Goal: Information Seeking & Learning: Learn about a topic

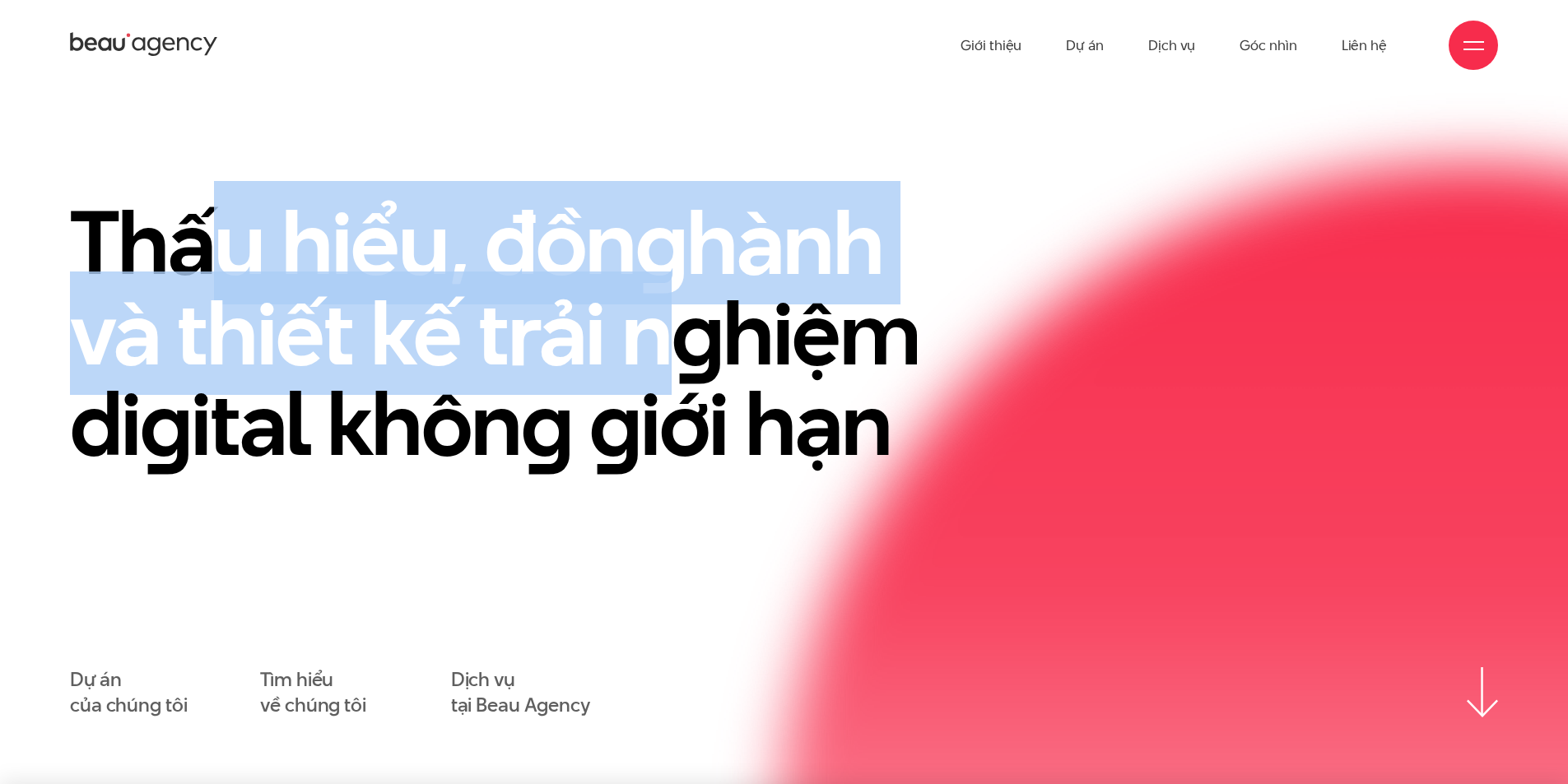
drag, startPoint x: 201, startPoint y: 208, endPoint x: 647, endPoint y: 303, distance: 456.0
click at [645, 295] on h1 "Thấu hiểu, đồn g hành và thiết kế trải n g hiệm di g ital khôn g g iới hạn" at bounding box center [523, 333] width 906 height 271
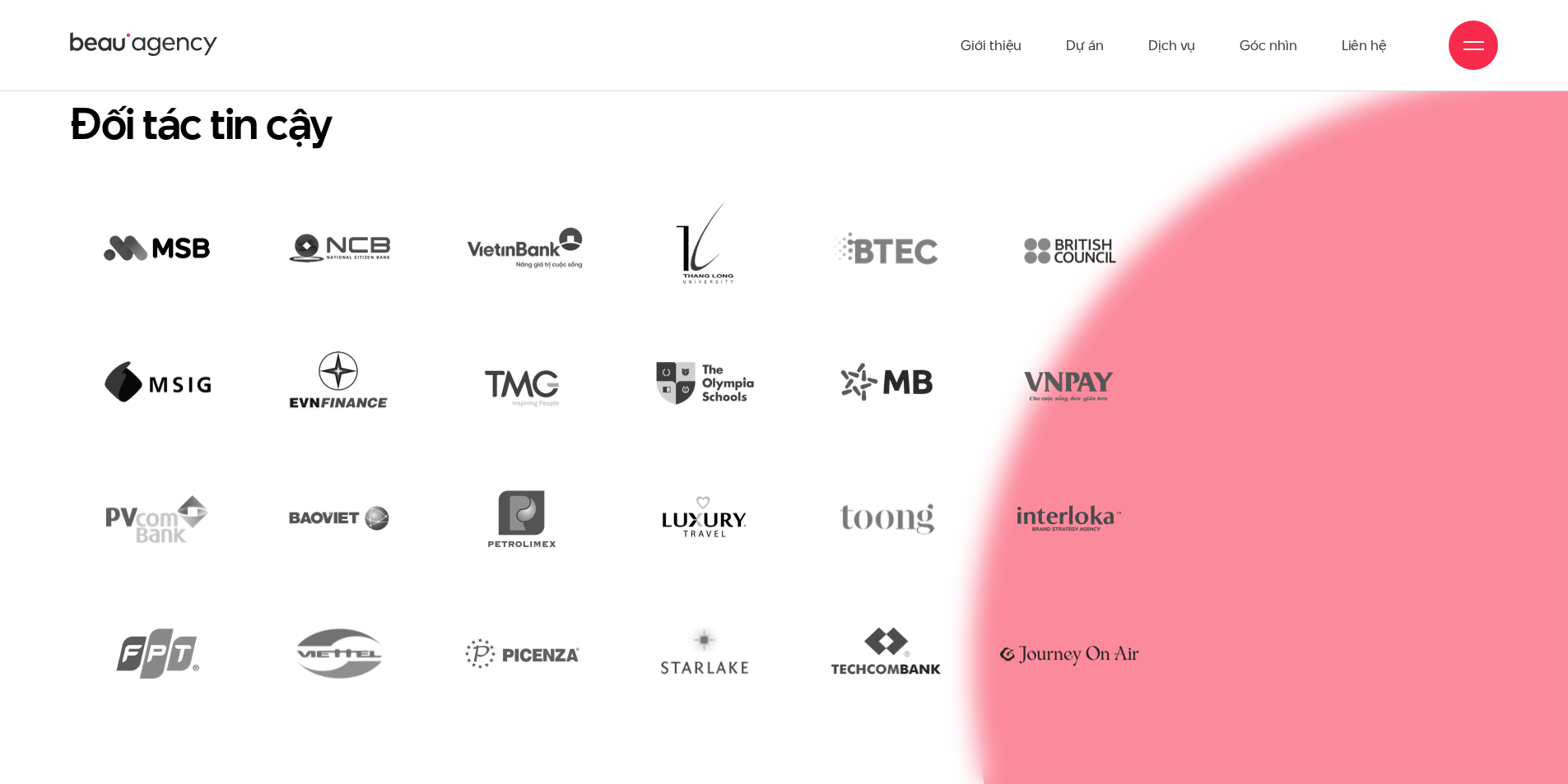
scroll to position [3982, 0]
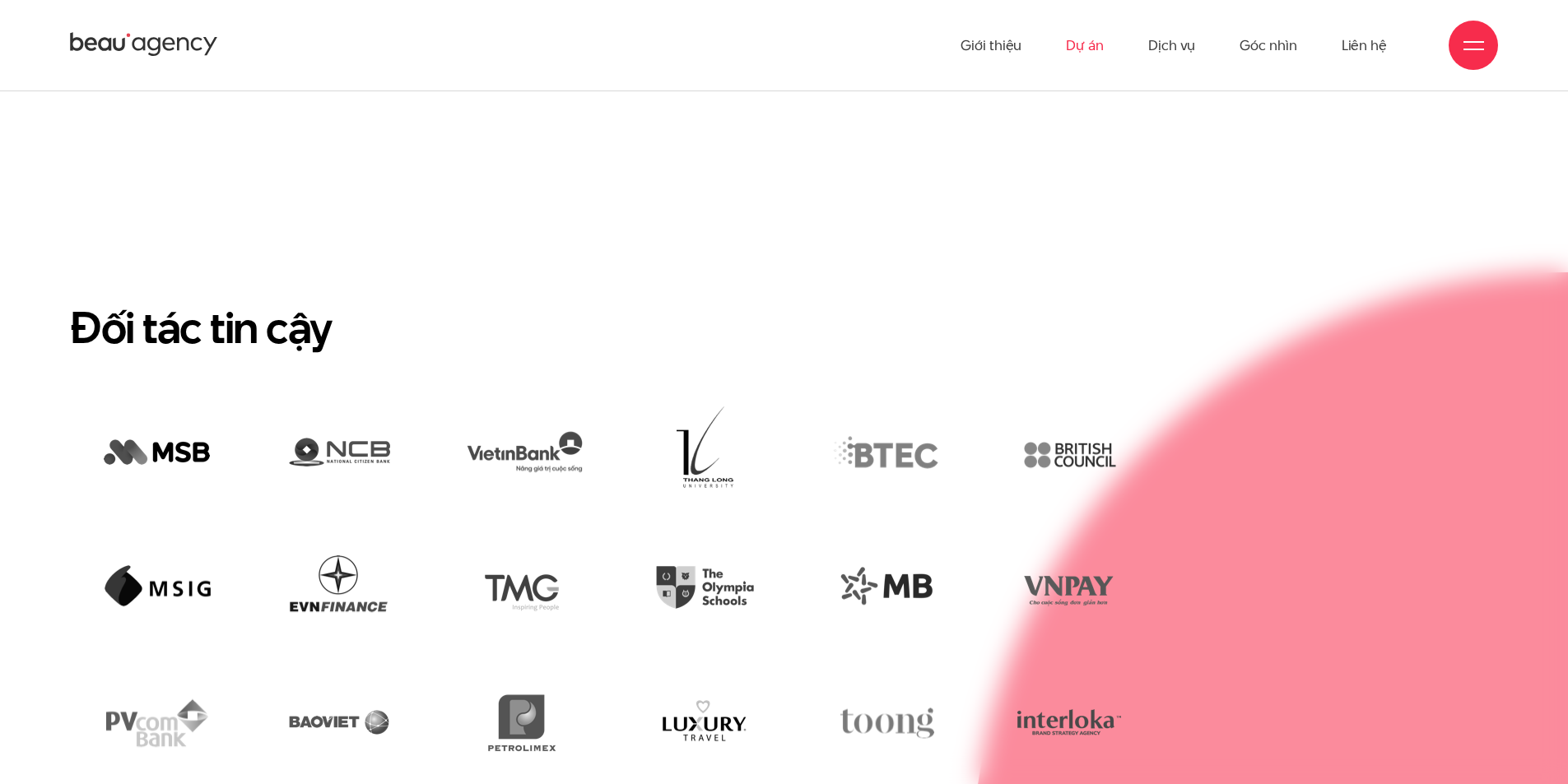
click at [1077, 45] on link "Dự án" at bounding box center [1085, 45] width 38 height 91
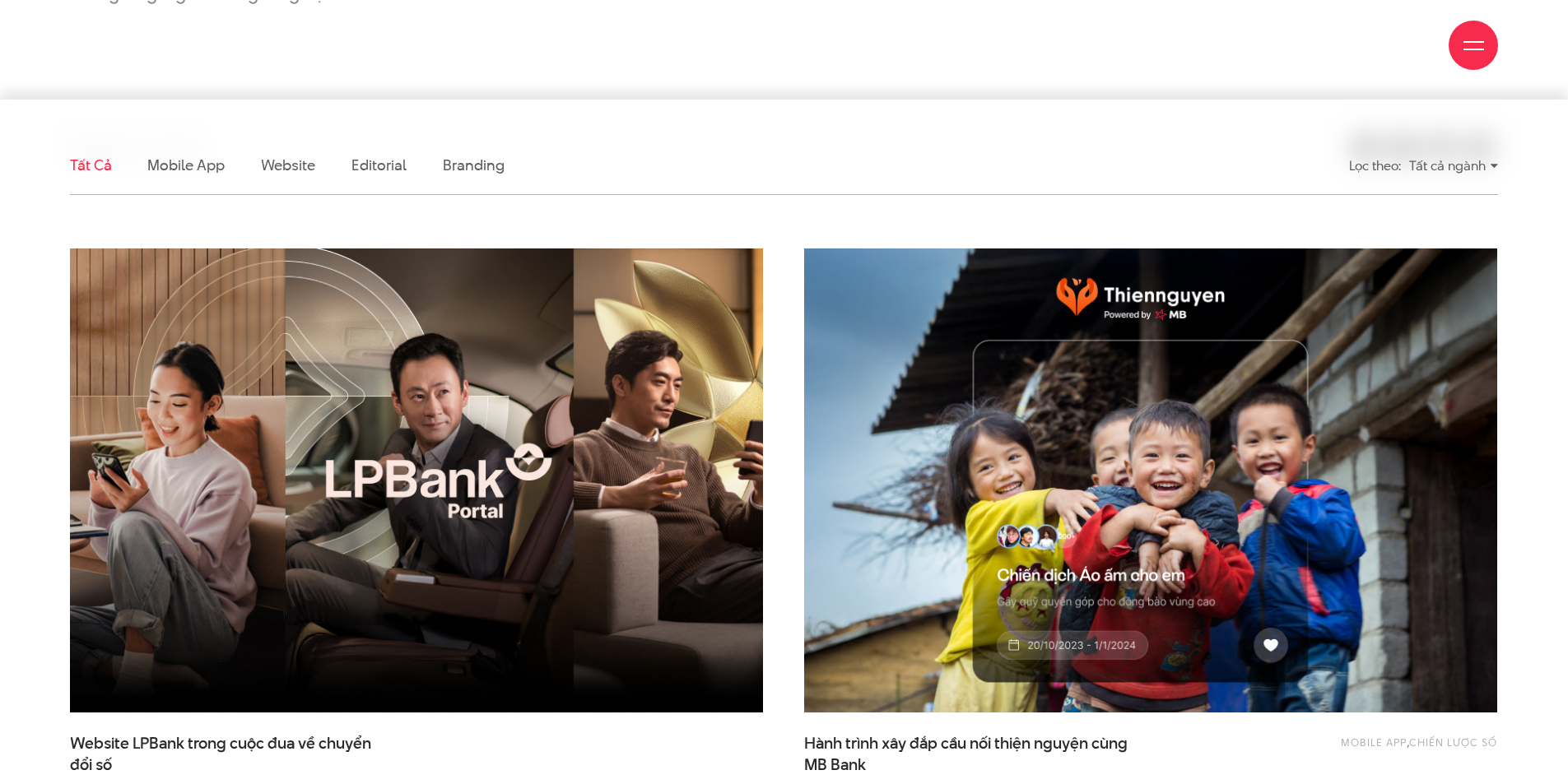
scroll to position [411, 0]
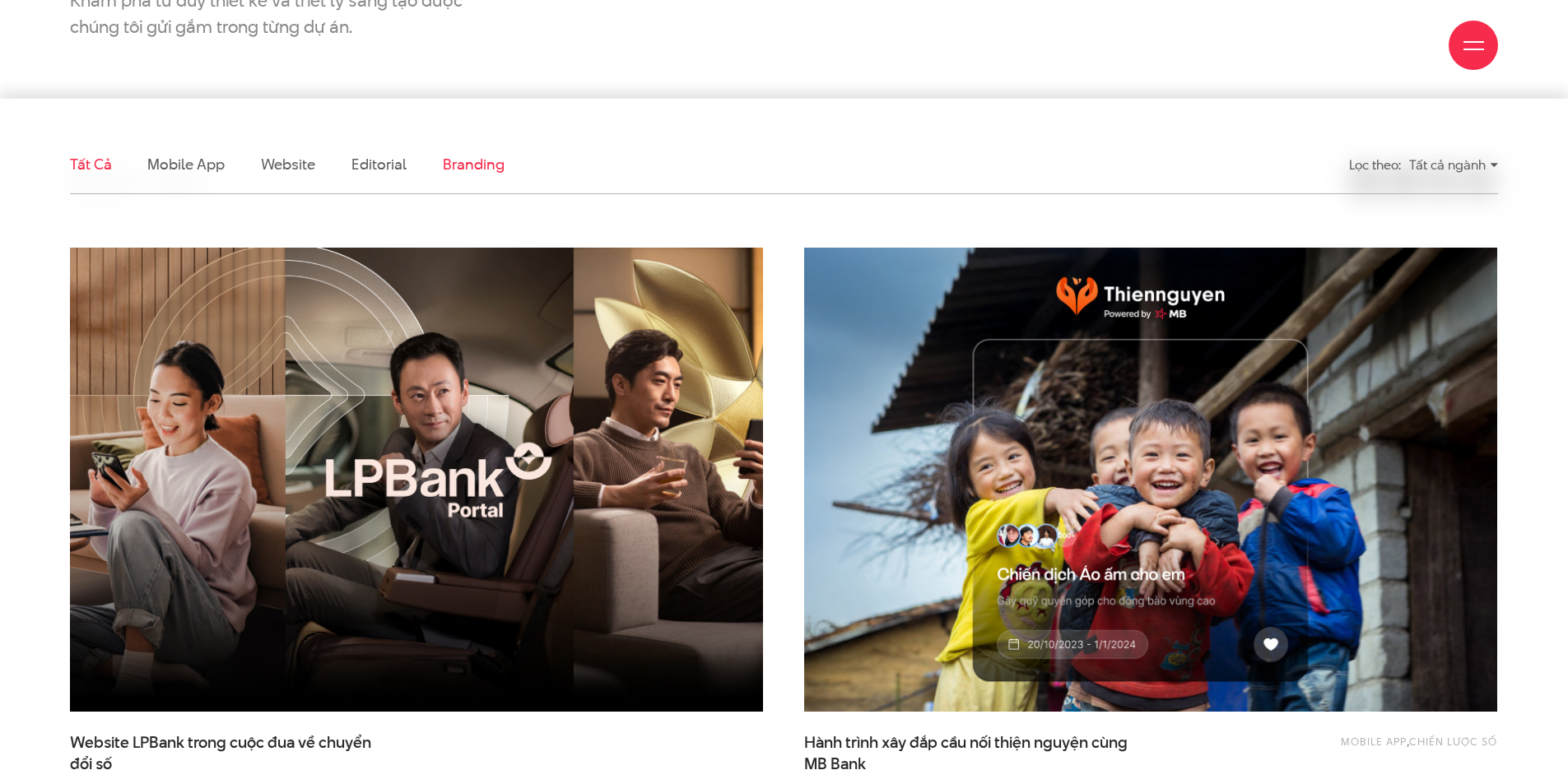
click at [476, 161] on link "Branding" at bounding box center [473, 164] width 61 height 21
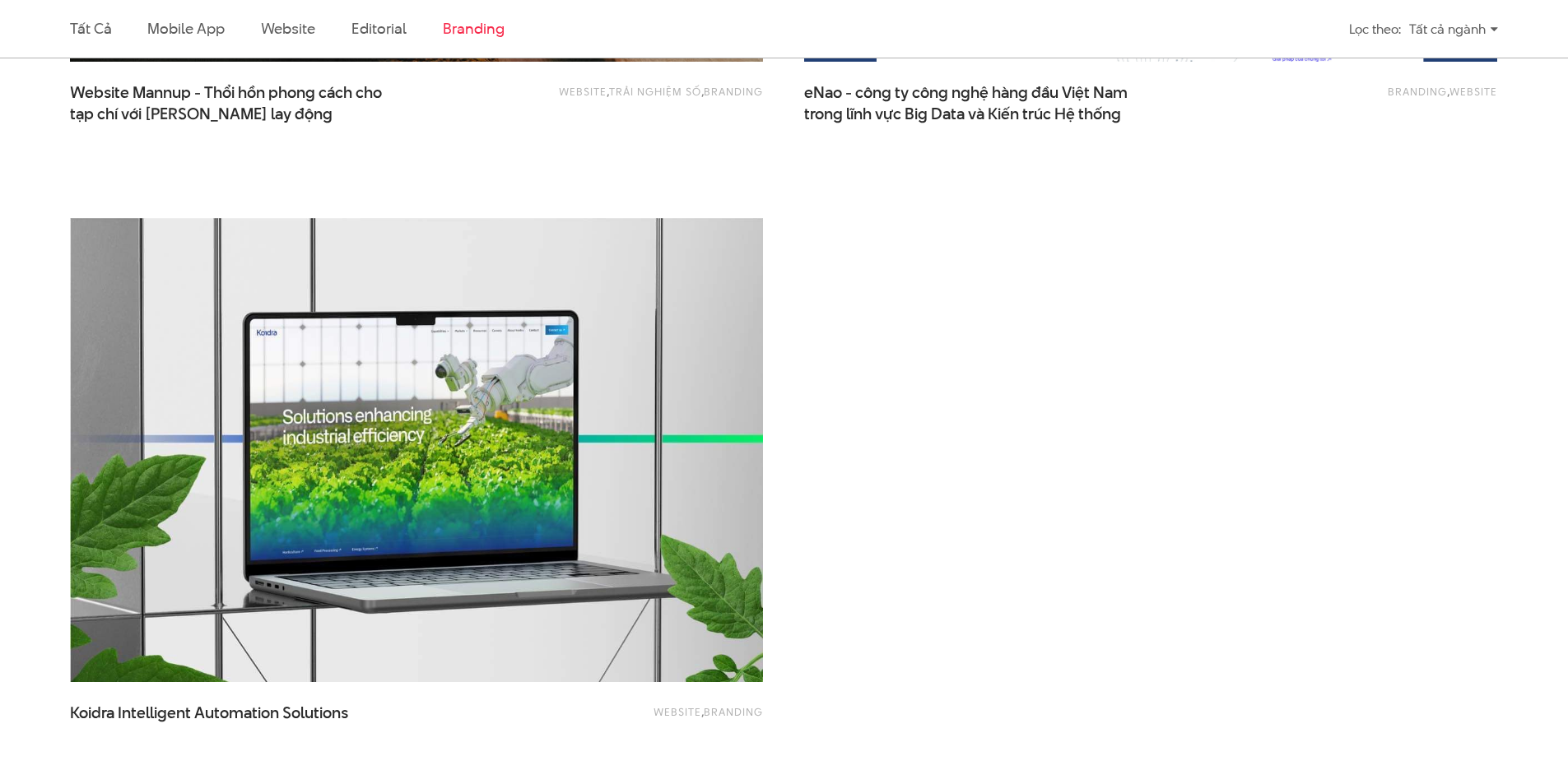
scroll to position [1288, 0]
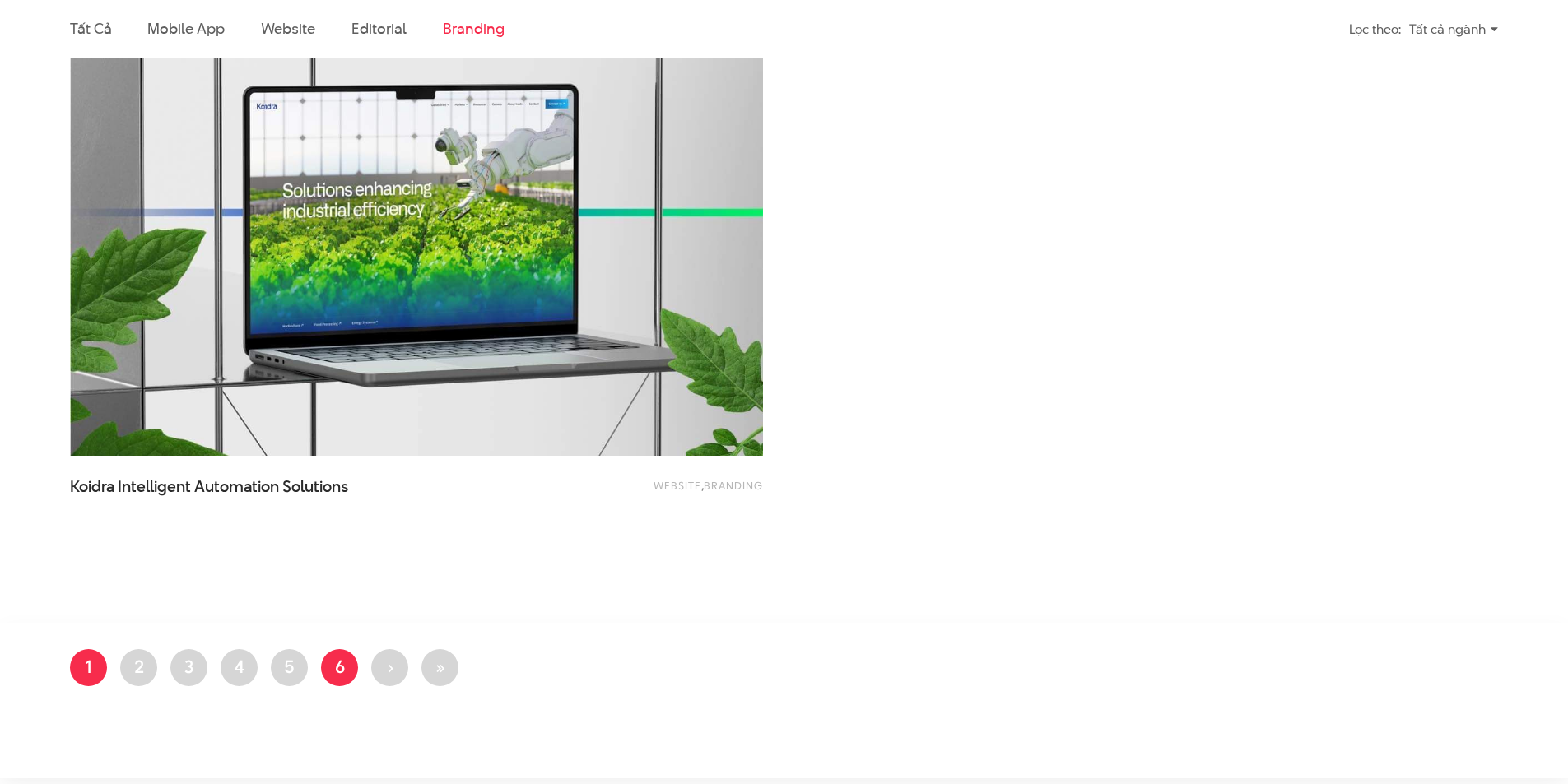
click at [327, 667] on link "Trang 6" at bounding box center [339, 667] width 37 height 37
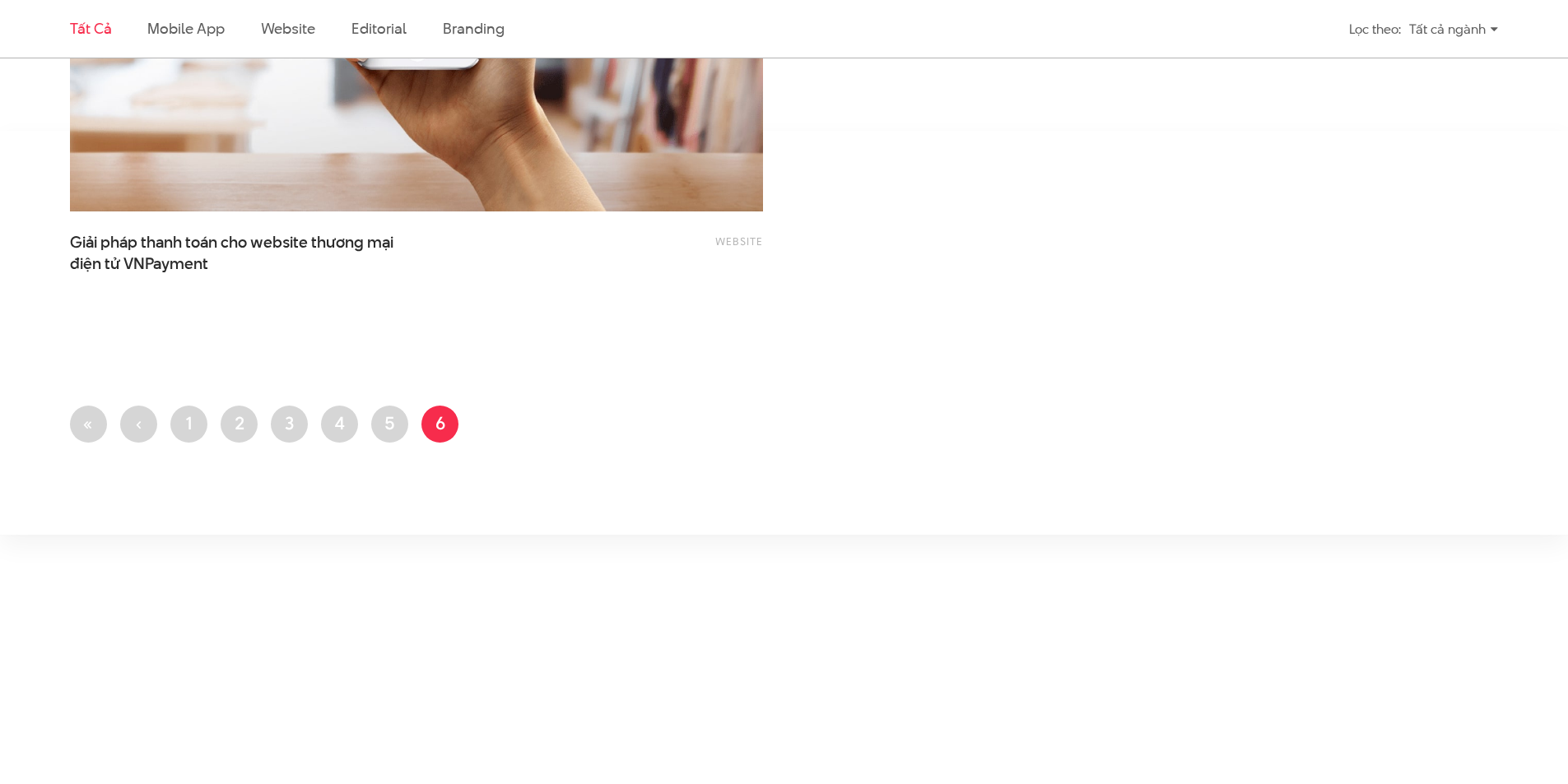
scroll to position [4114, 0]
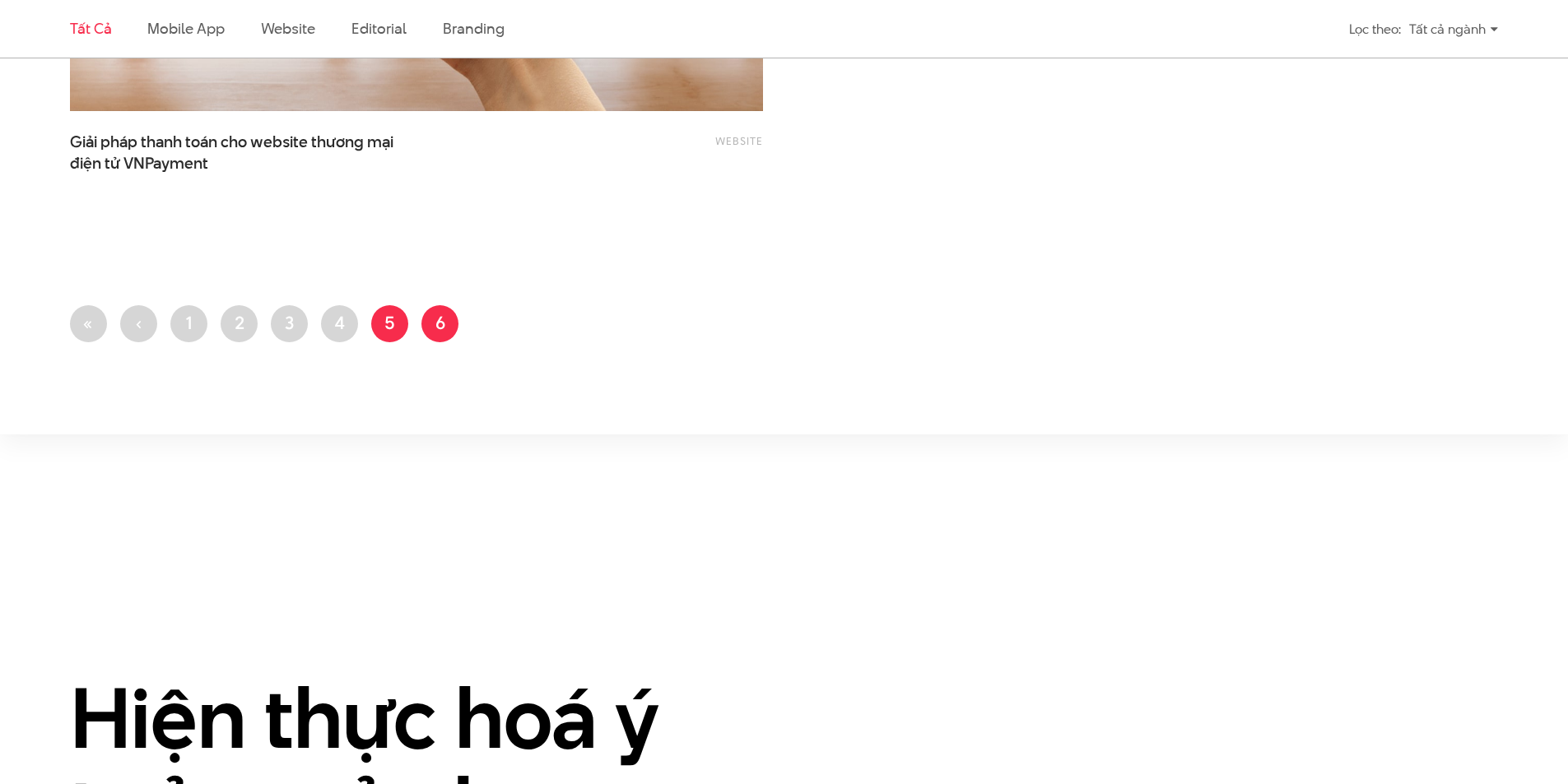
click at [373, 322] on link "Trang 5" at bounding box center [389, 323] width 37 height 37
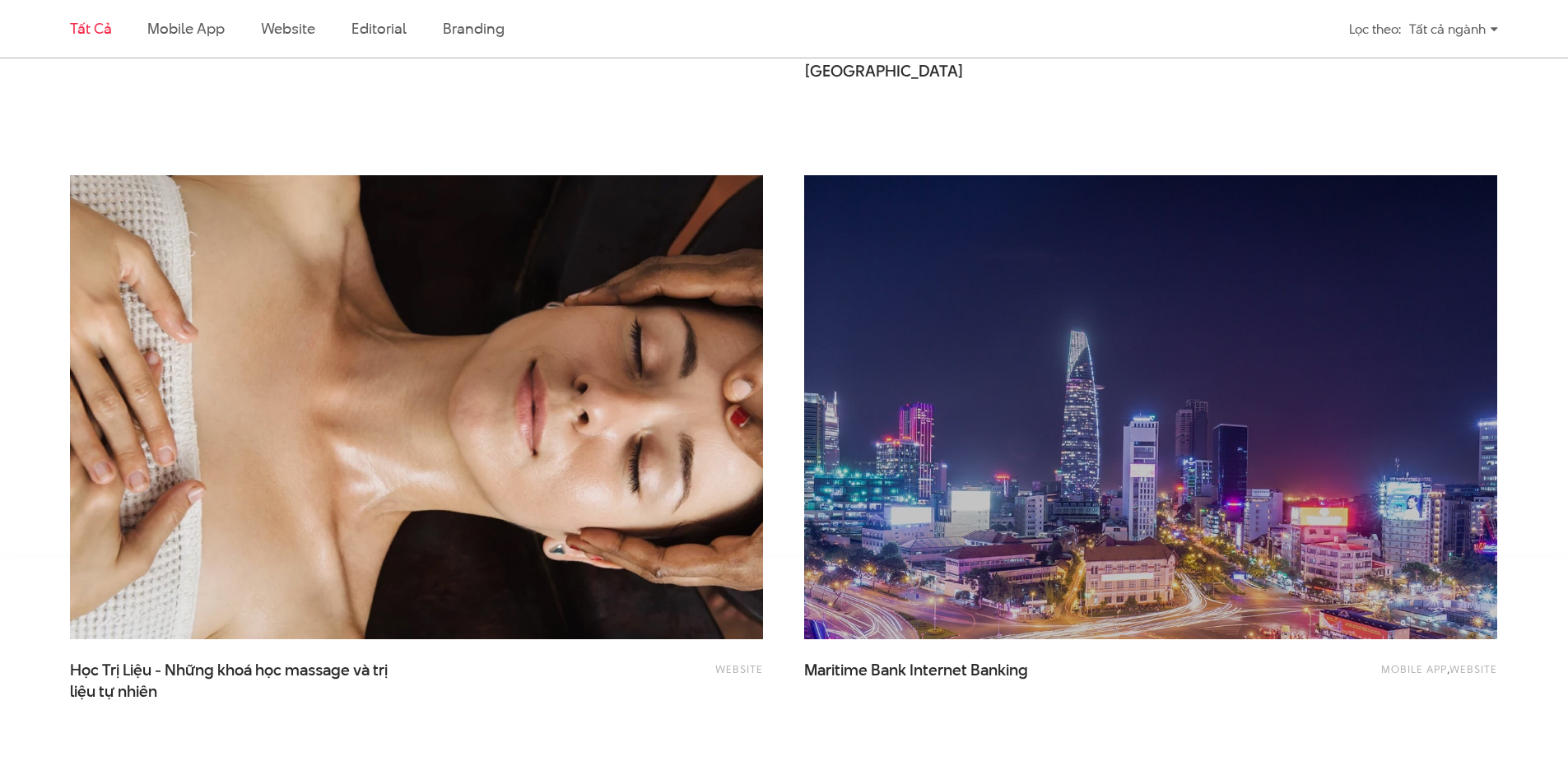
scroll to position [3866, 0]
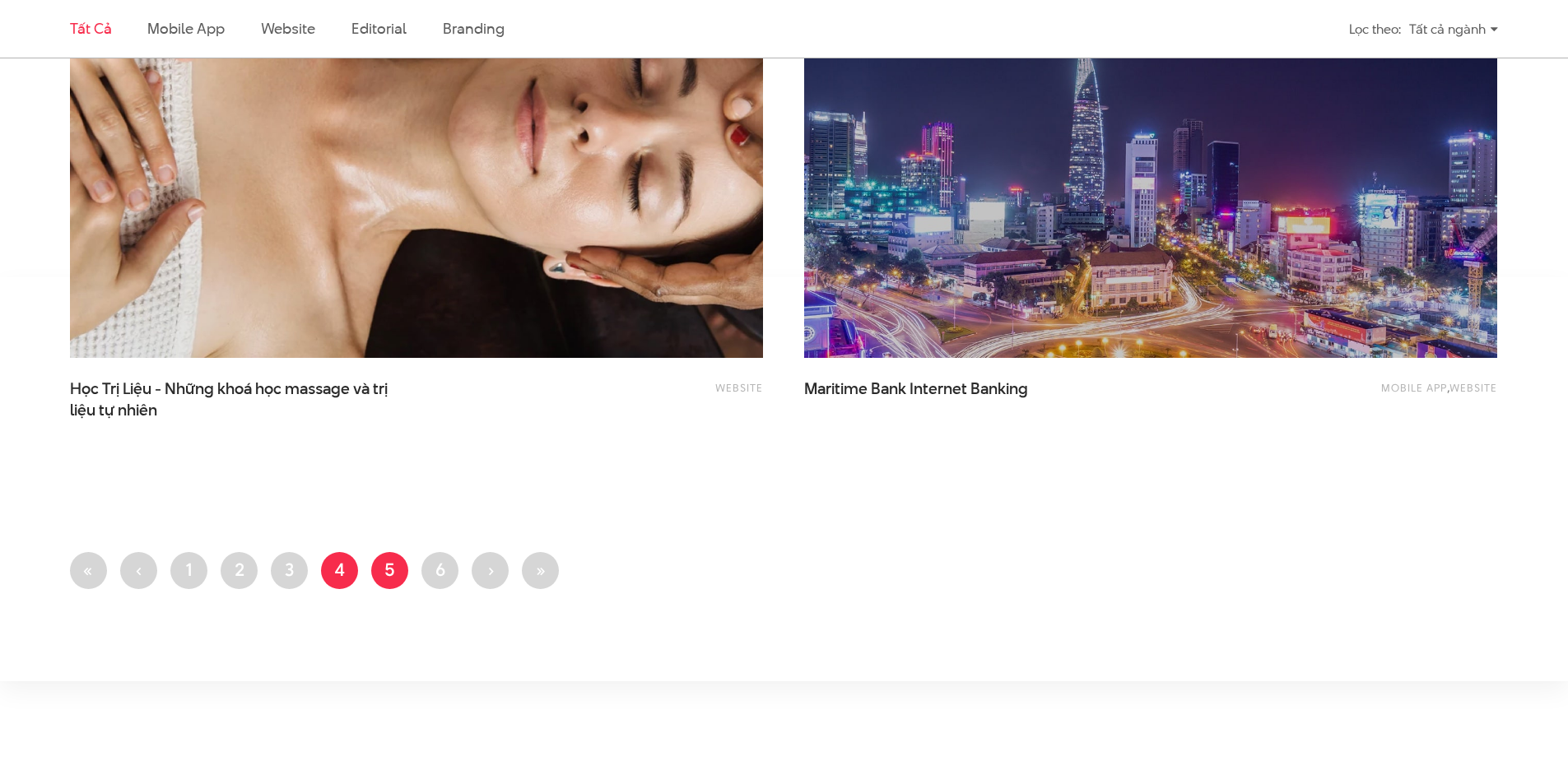
click at [345, 574] on link "Trang 4" at bounding box center [339, 570] width 37 height 37
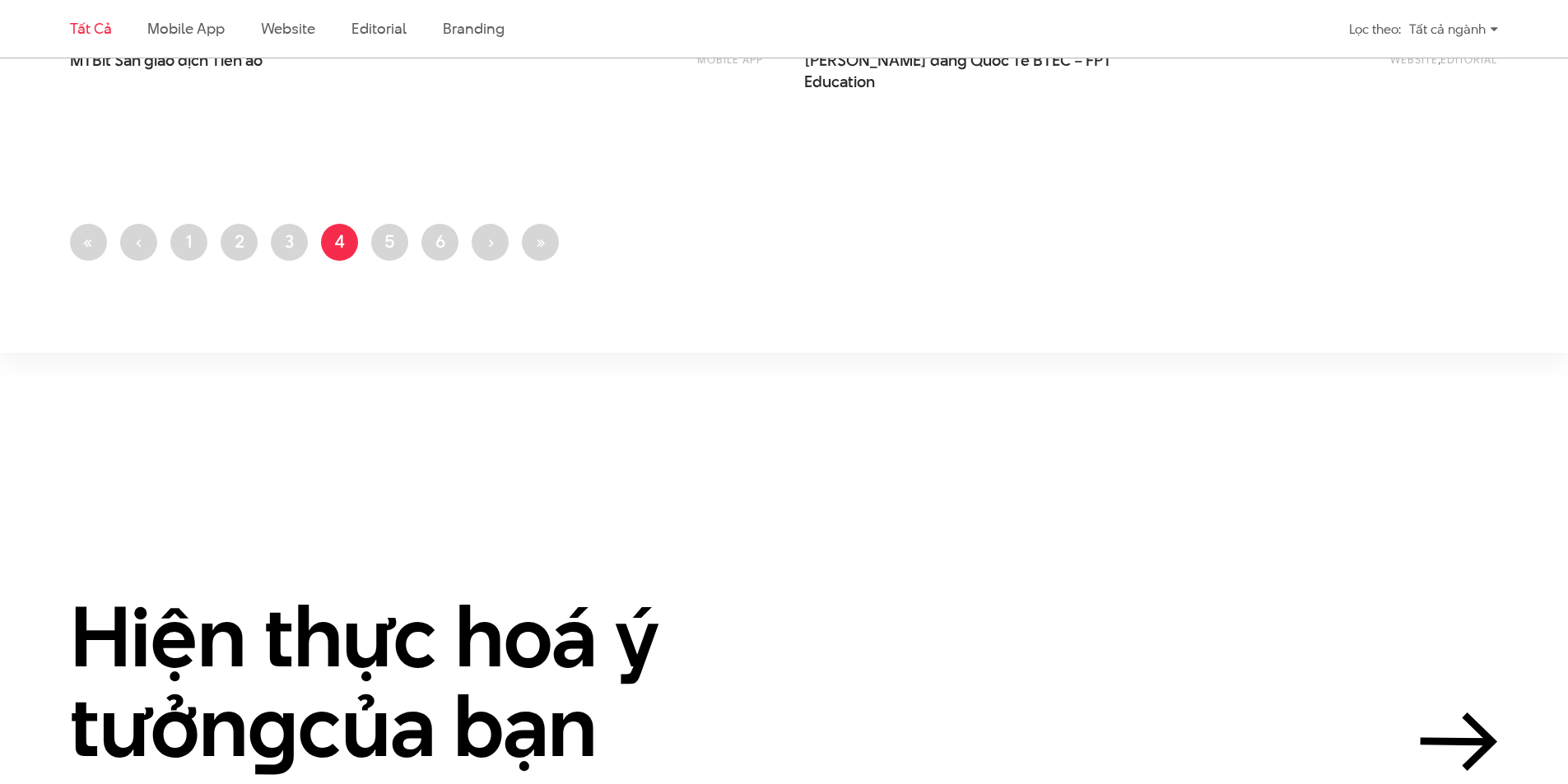
scroll to position [4195, 0]
click at [255, 251] on li "Trang 2" at bounding box center [238, 241] width 37 height 37
click at [233, 242] on link "Trang 2" at bounding box center [238, 241] width 37 height 37
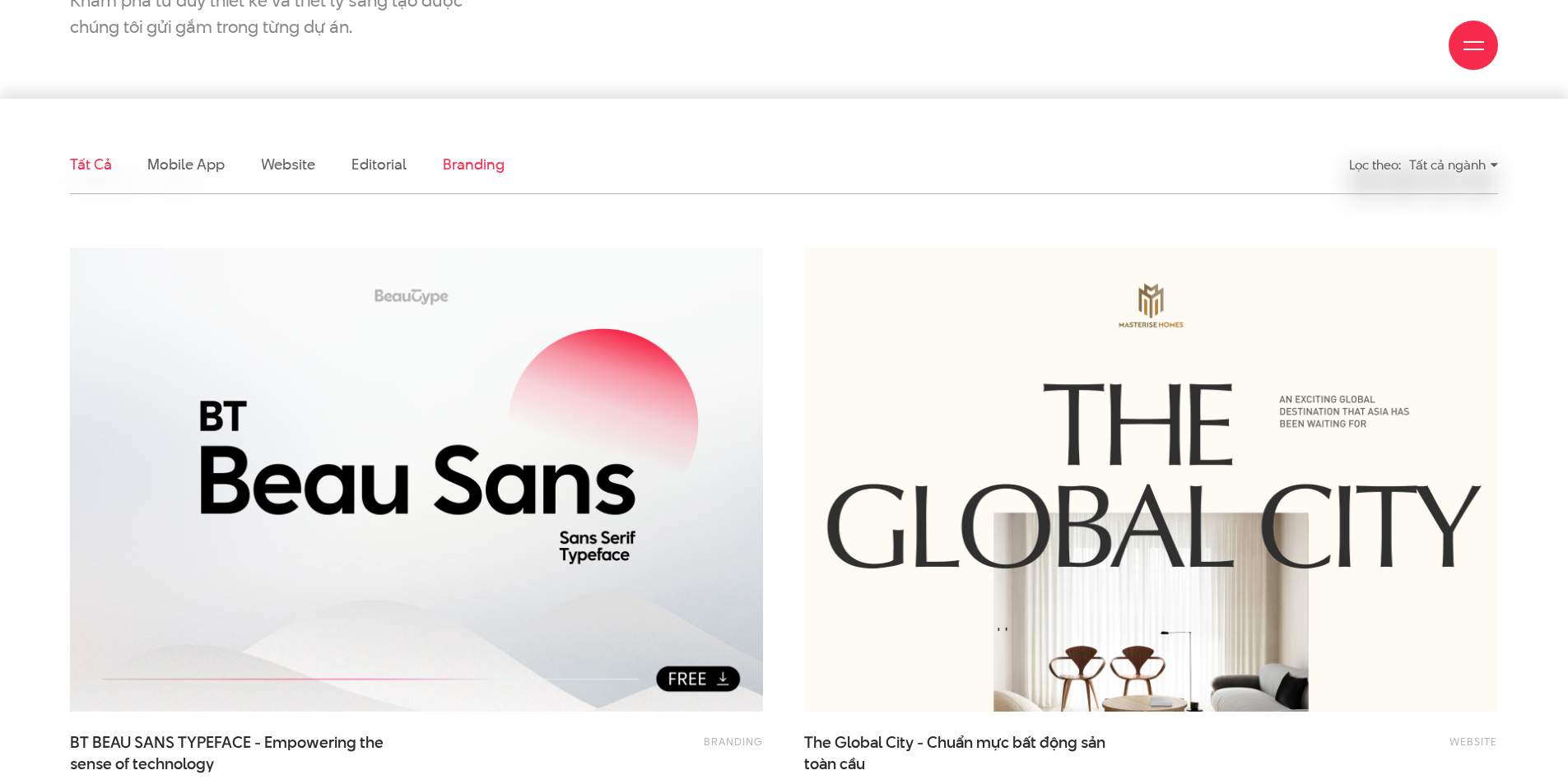
click at [472, 167] on link "Branding" at bounding box center [473, 164] width 61 height 21
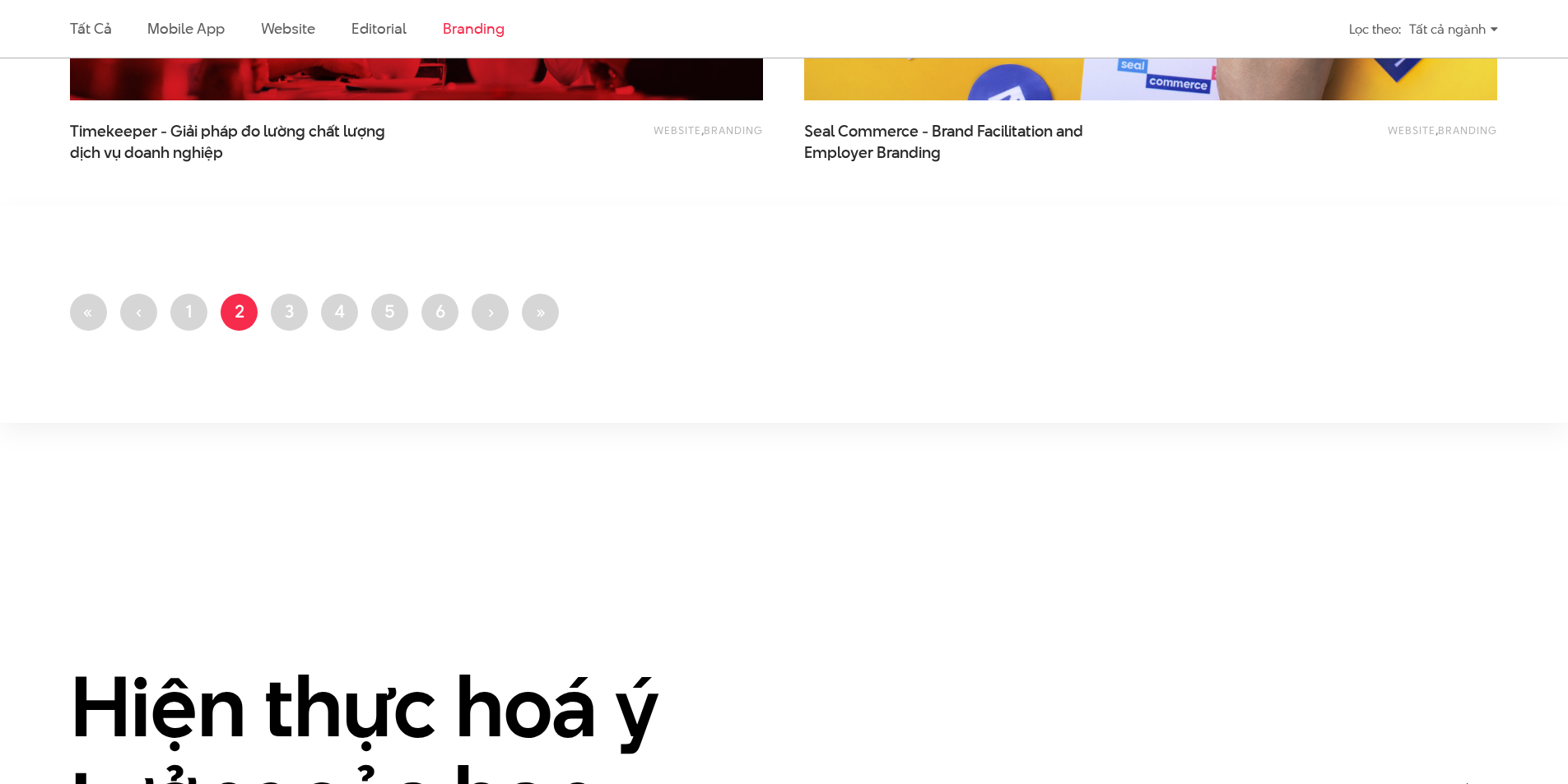
scroll to position [2275, 0]
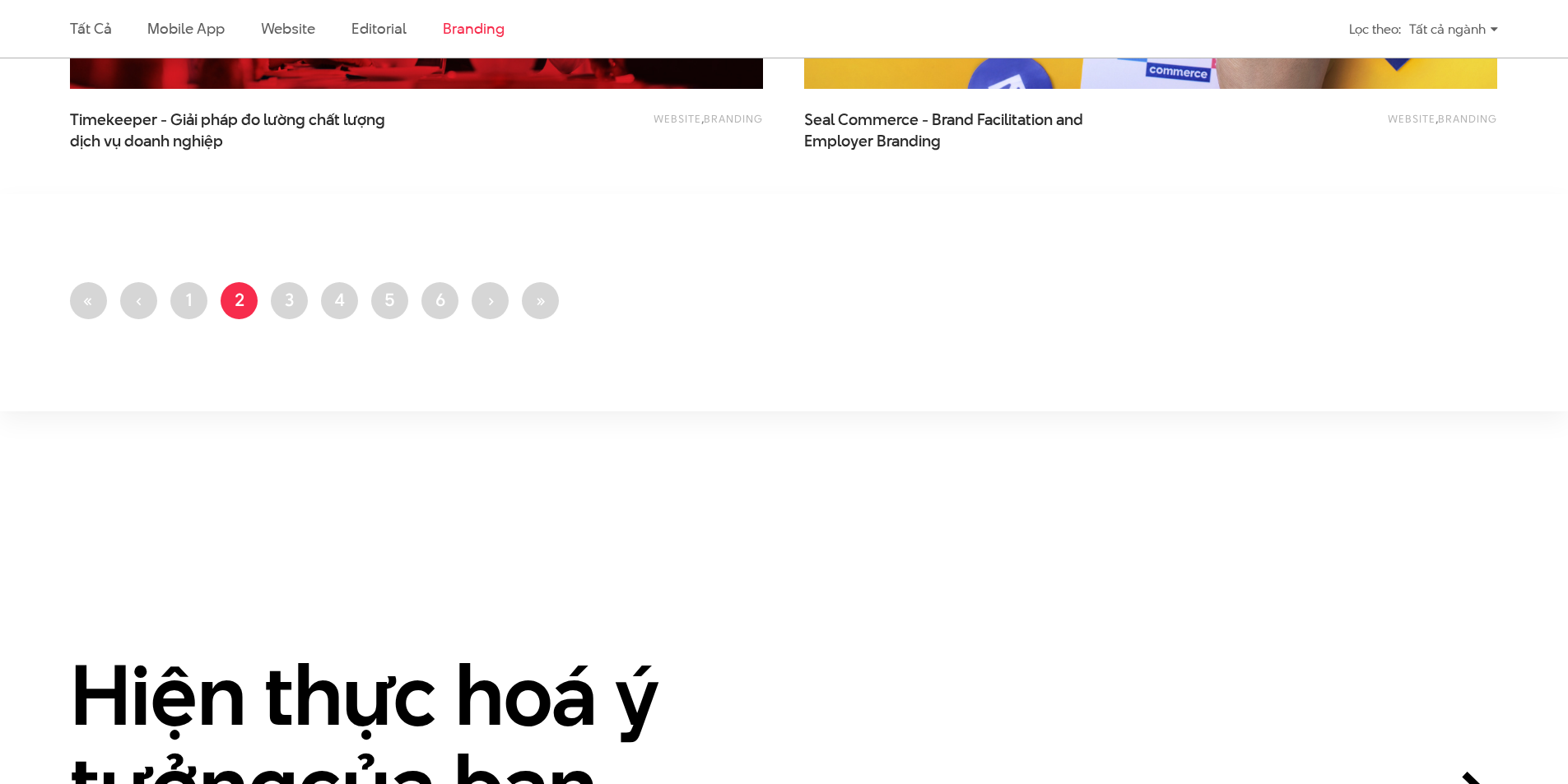
click at [266, 295] on ul "First page « Trang trước ‹ Trang 1 Trang hiện thời 2 Trang 3 Trang 4 Trang 5 Tr…" at bounding box center [784, 305] width 1428 height 47
click at [280, 301] on link "Trang 3" at bounding box center [289, 300] width 37 height 37
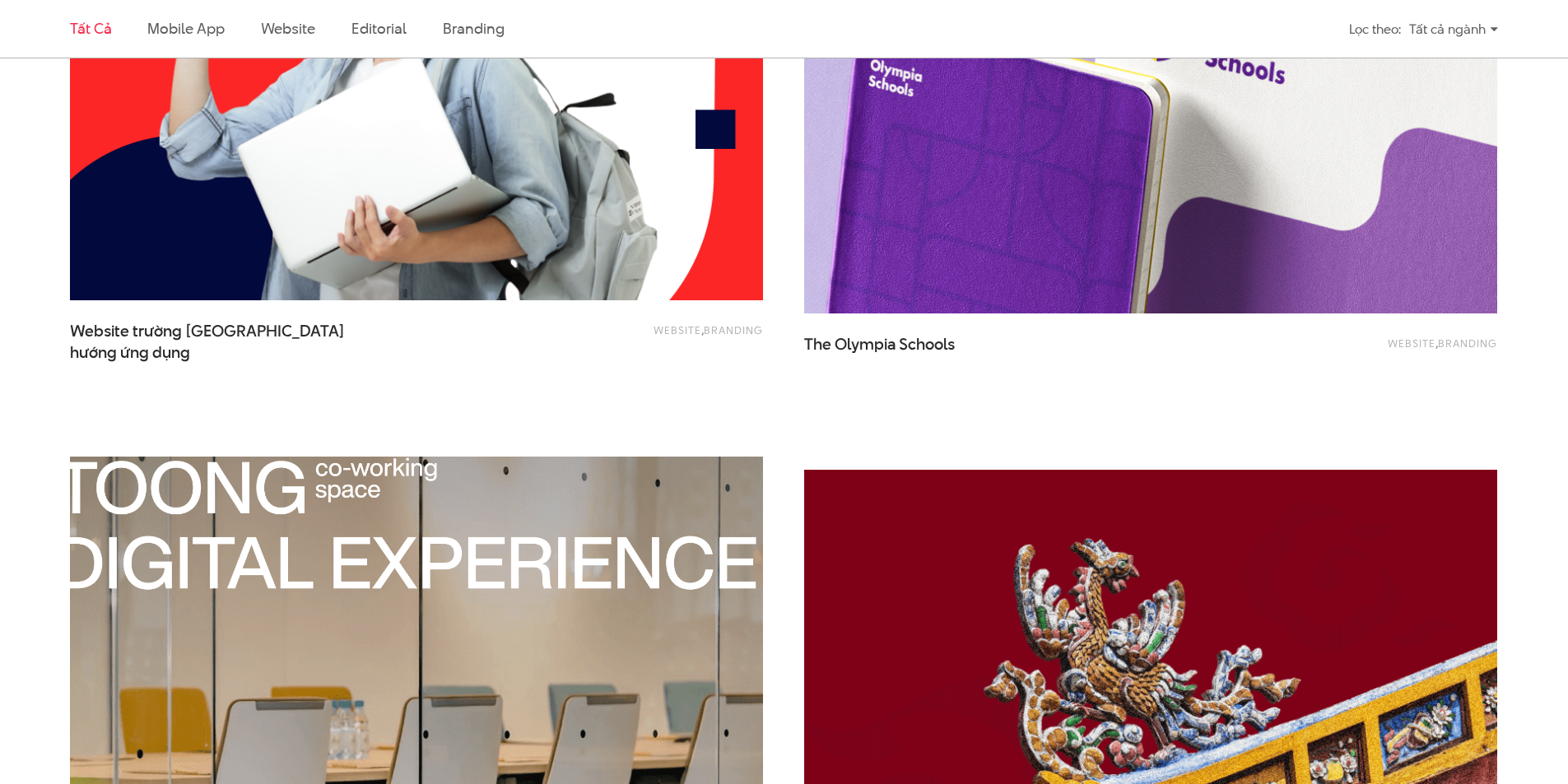
scroll to position [3537, 0]
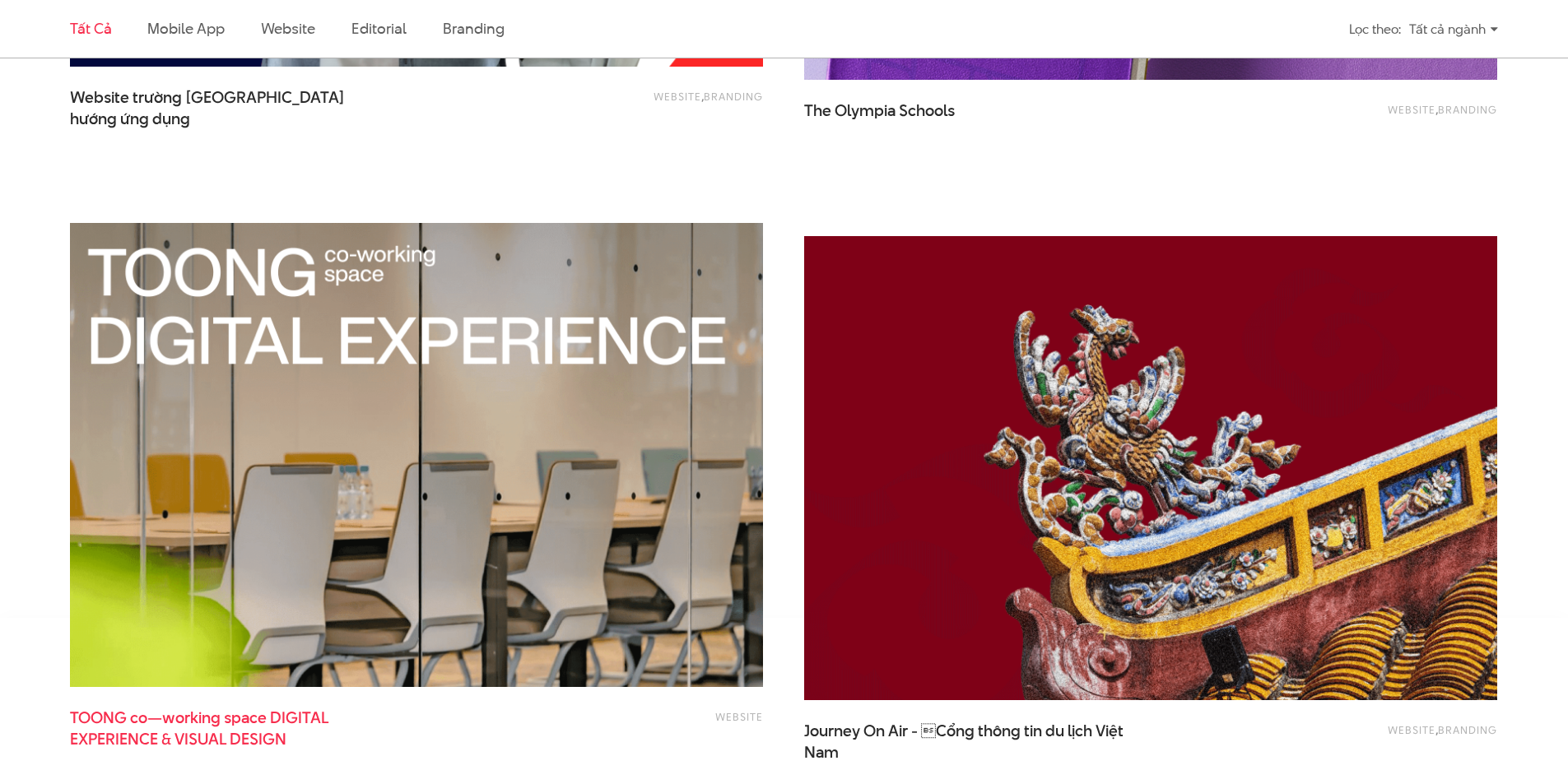
click at [193, 715] on span "TOONG co—working space DIGITAL EXPERIENCE & VISUAL DESIGN" at bounding box center [234, 728] width 329 height 41
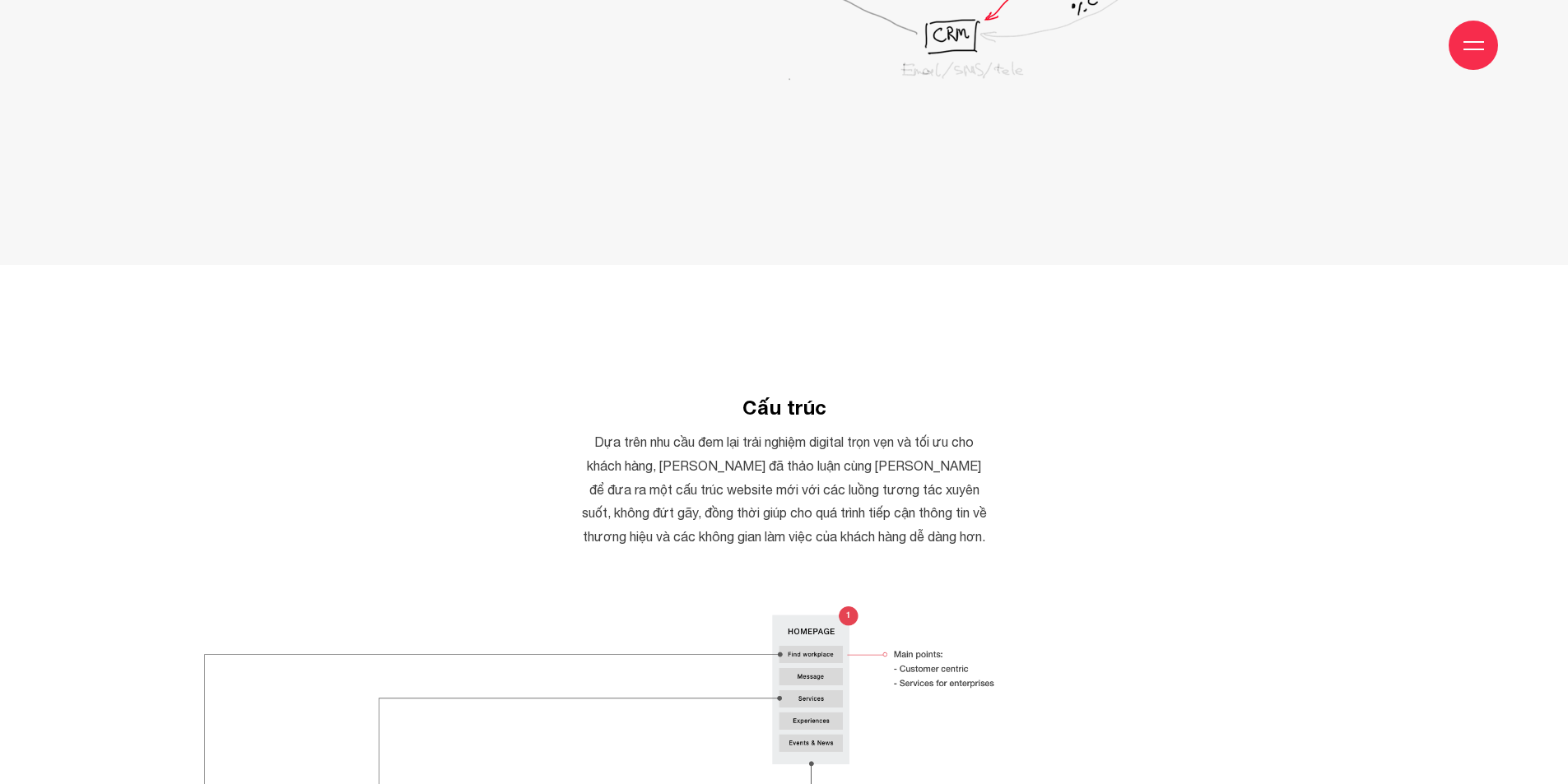
scroll to position [4772, 0]
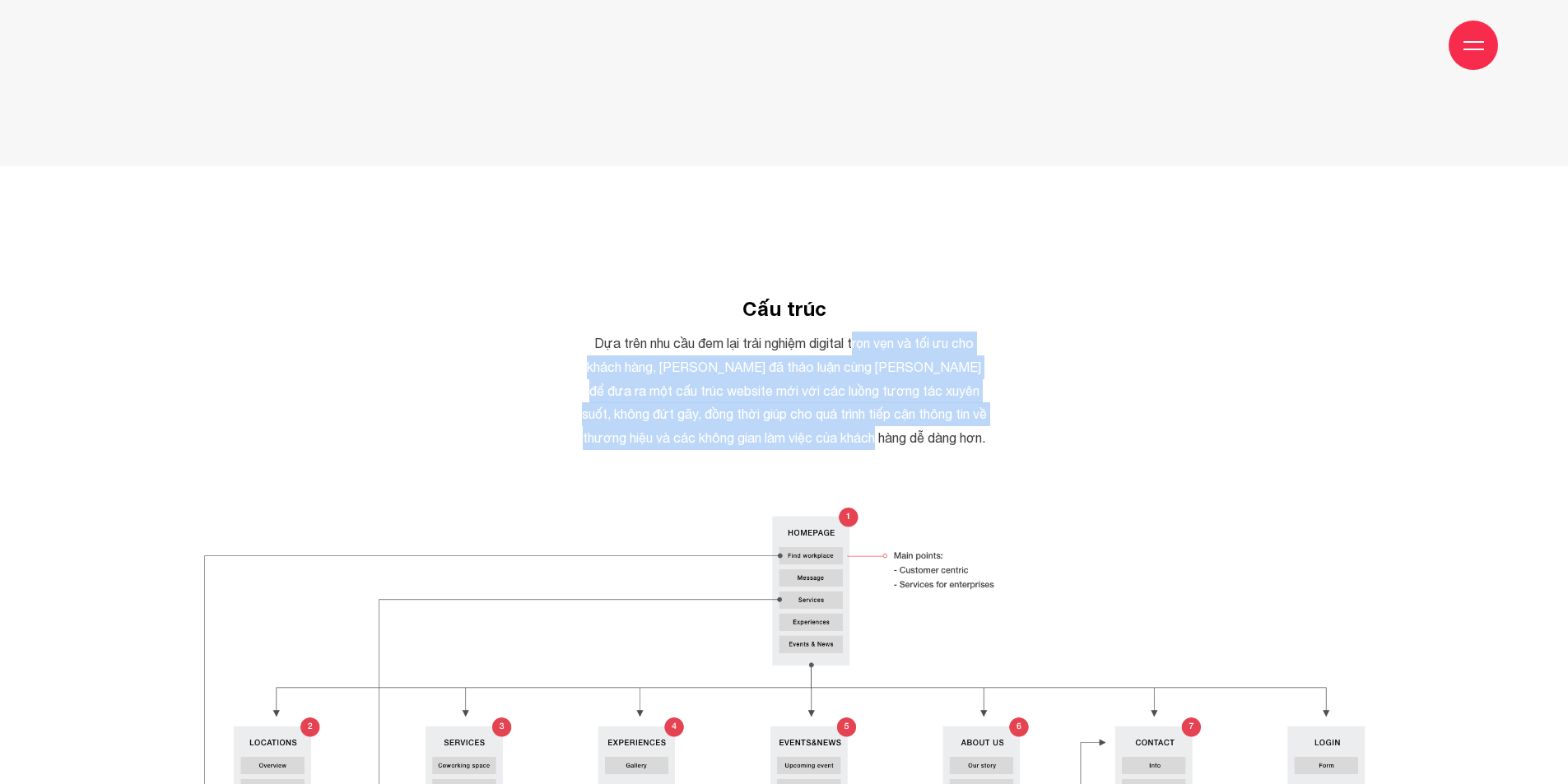
drag, startPoint x: 859, startPoint y: 280, endPoint x: 928, endPoint y: 370, distance: 113.4
click at [928, 369] on p "Dựa trên nhu cầu đem lại trải nghiệm digital trọn vẹn và tối ưu cho khách hàng,…" at bounding box center [784, 391] width 412 height 119
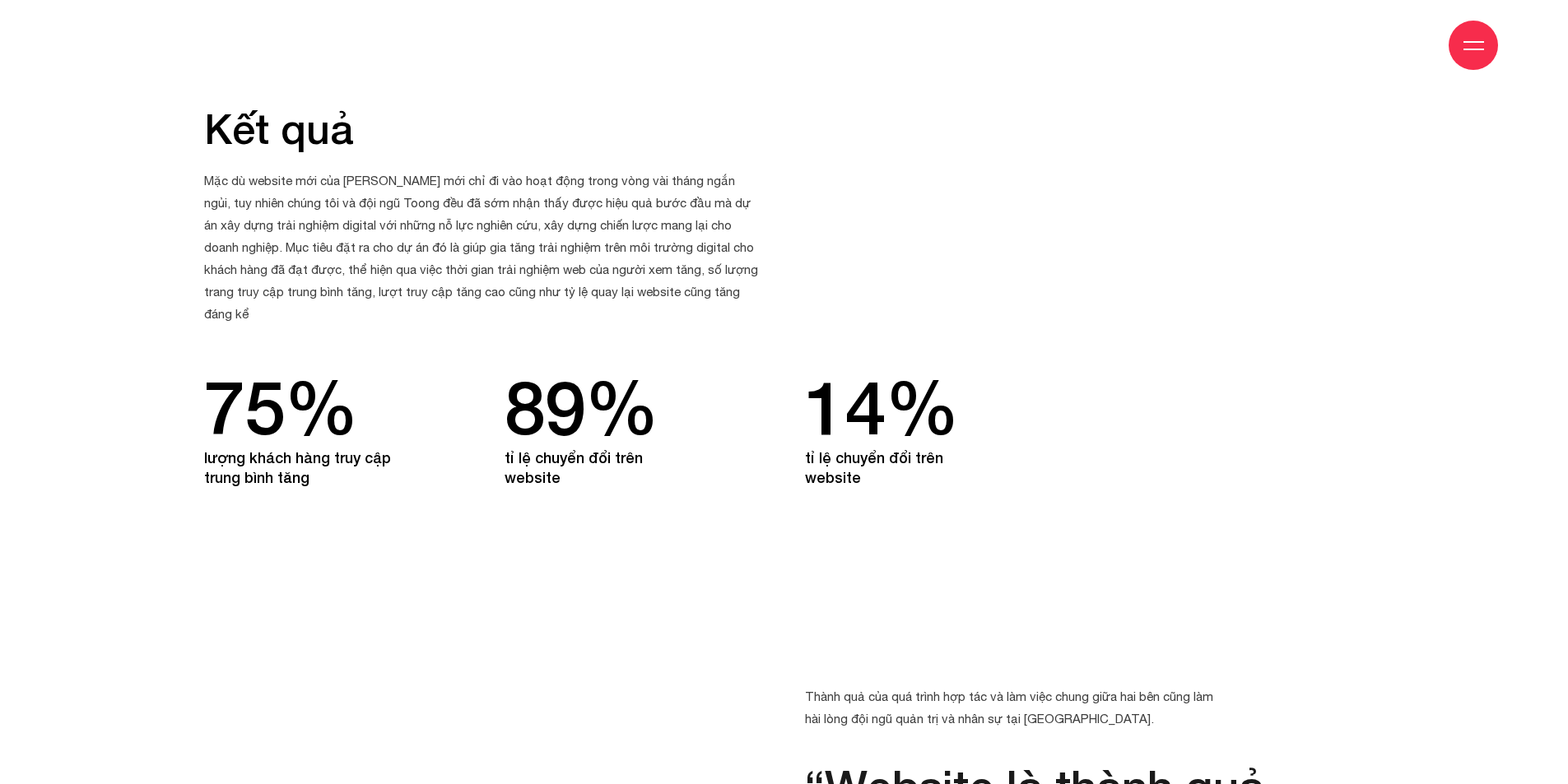
scroll to position [20896, 0]
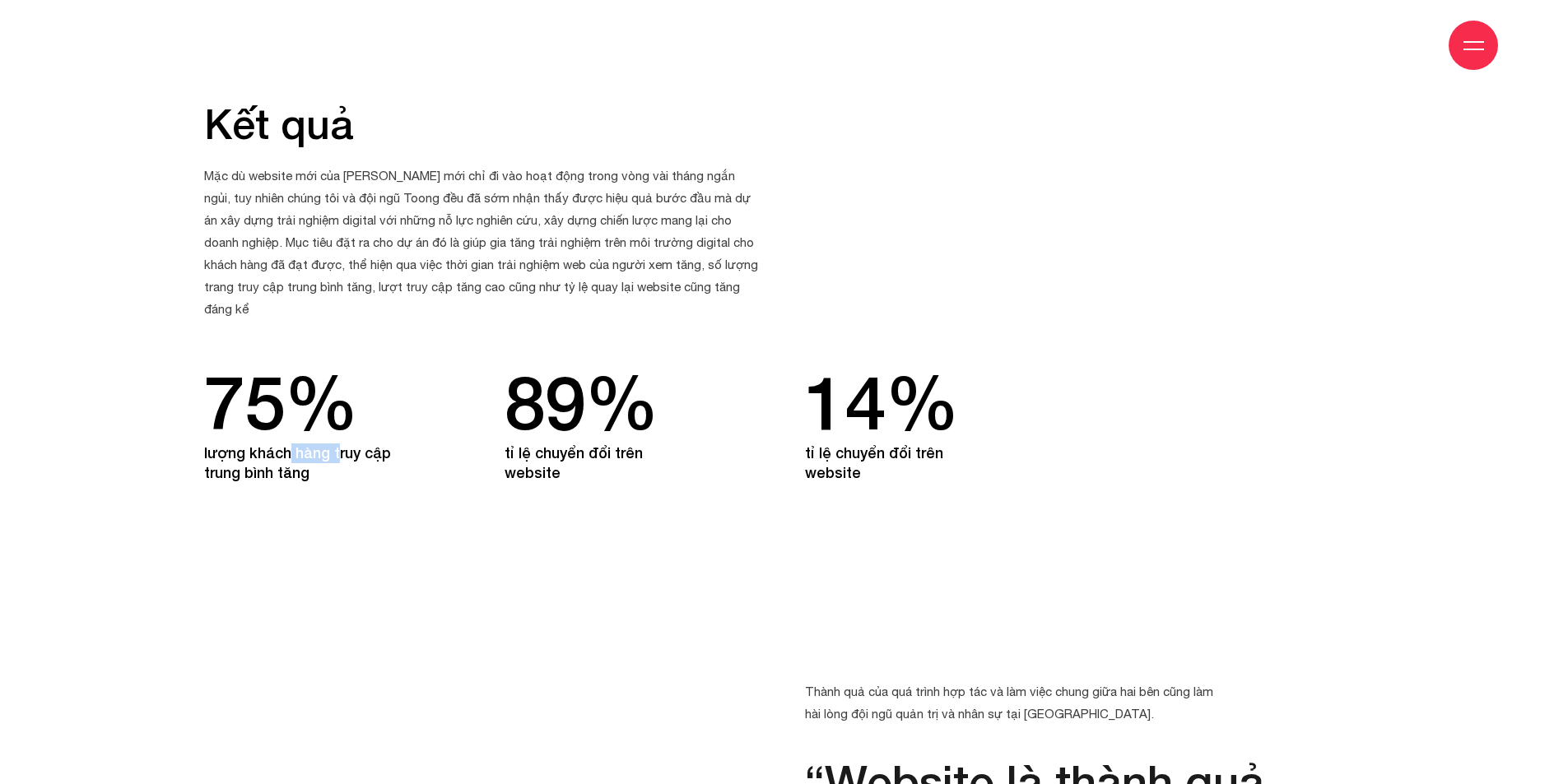
drag, startPoint x: 290, startPoint y: 360, endPoint x: 412, endPoint y: 361, distance: 122.0
click at [412, 361] on div "75% lượng khách hàng truy cập trung bình tăng" at bounding box center [333, 422] width 259 height 122
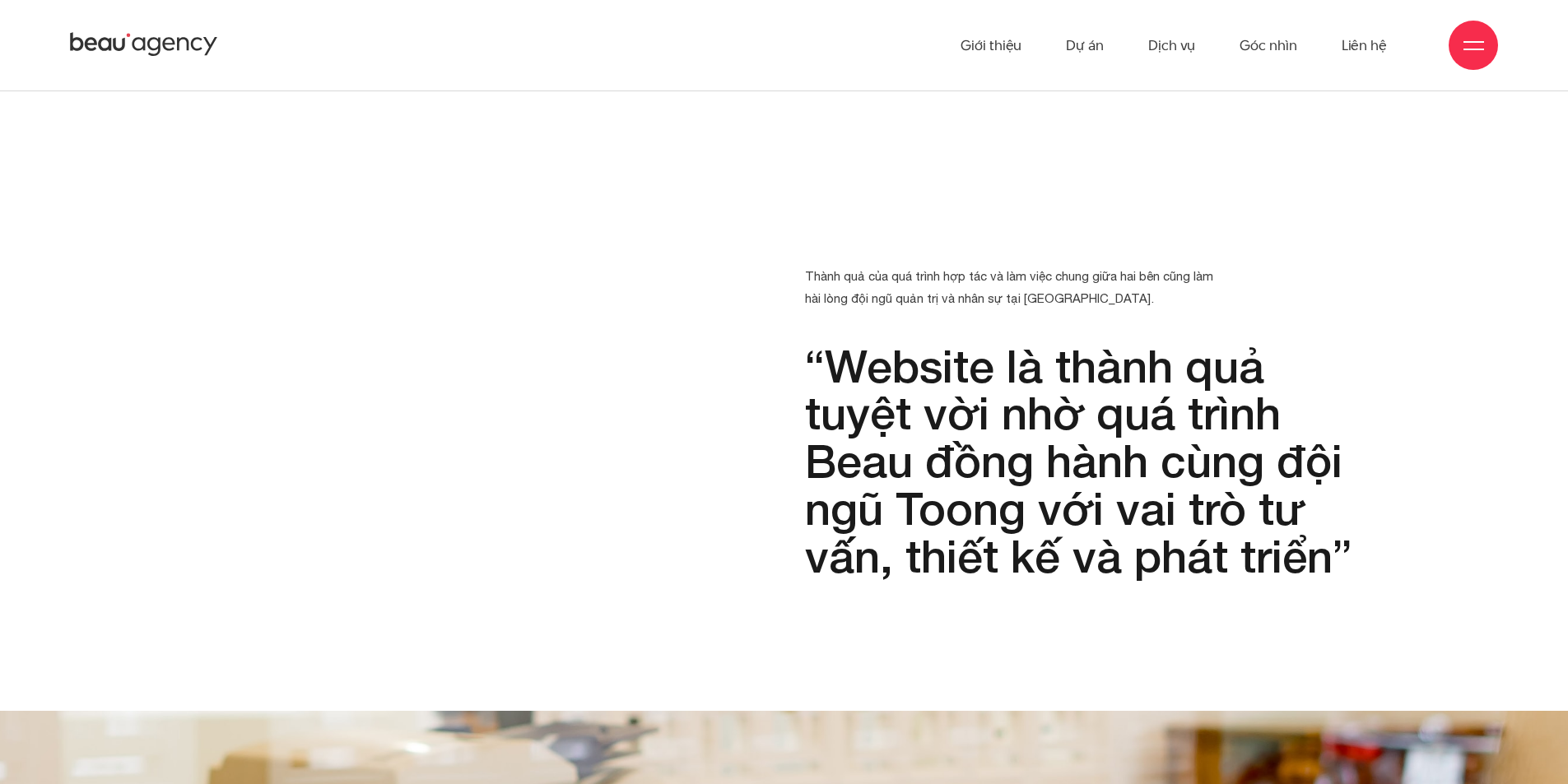
scroll to position [21307, 0]
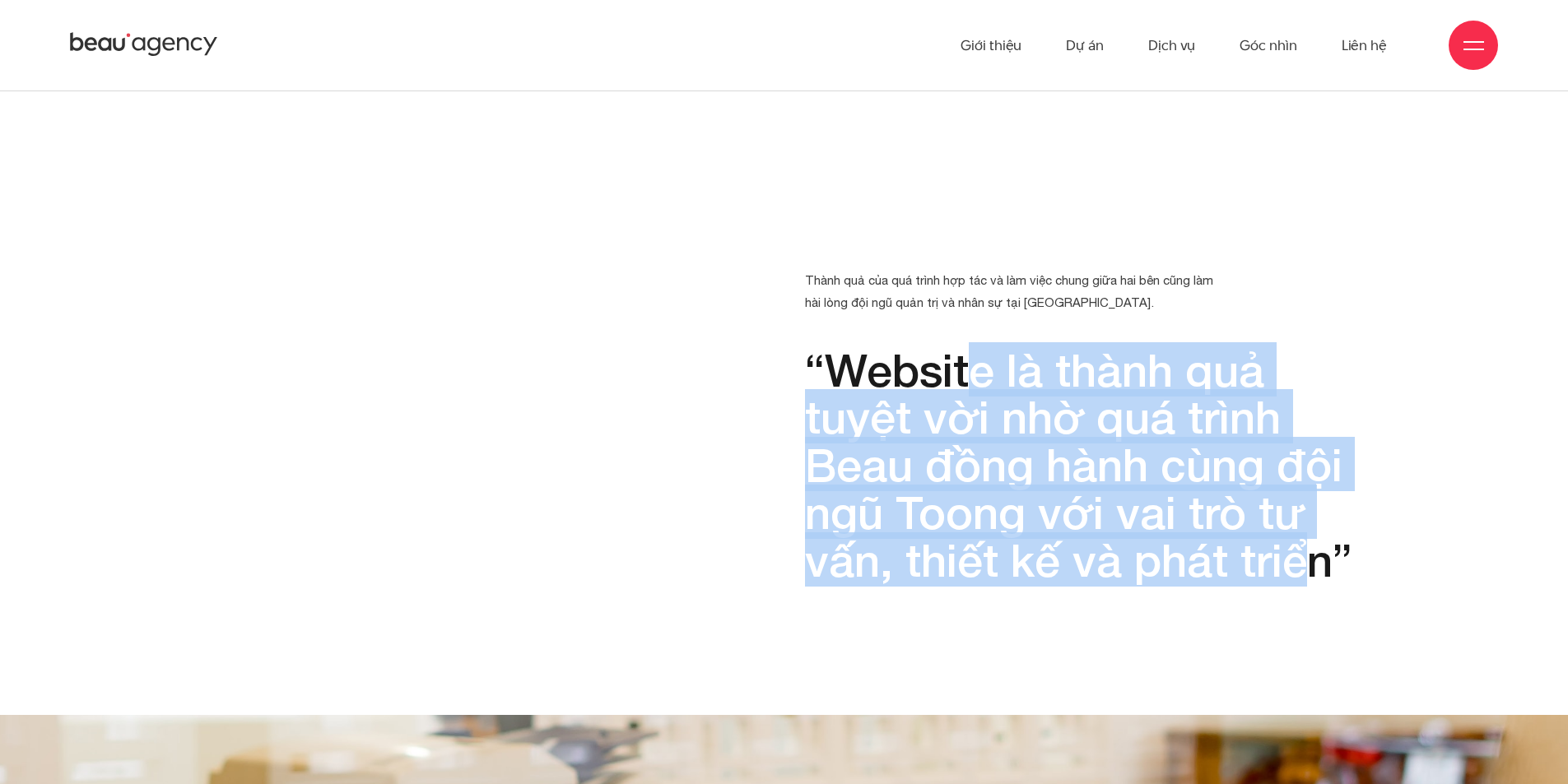
drag, startPoint x: 963, startPoint y: 263, endPoint x: 1288, endPoint y: 468, distance: 384.3
click at [1298, 467] on p "“Website là thành quả tuyệt vời nhờ quá trình Beau đồng hành cùng đội ngũ Toong…" at bounding box center [1085, 465] width 560 height 237
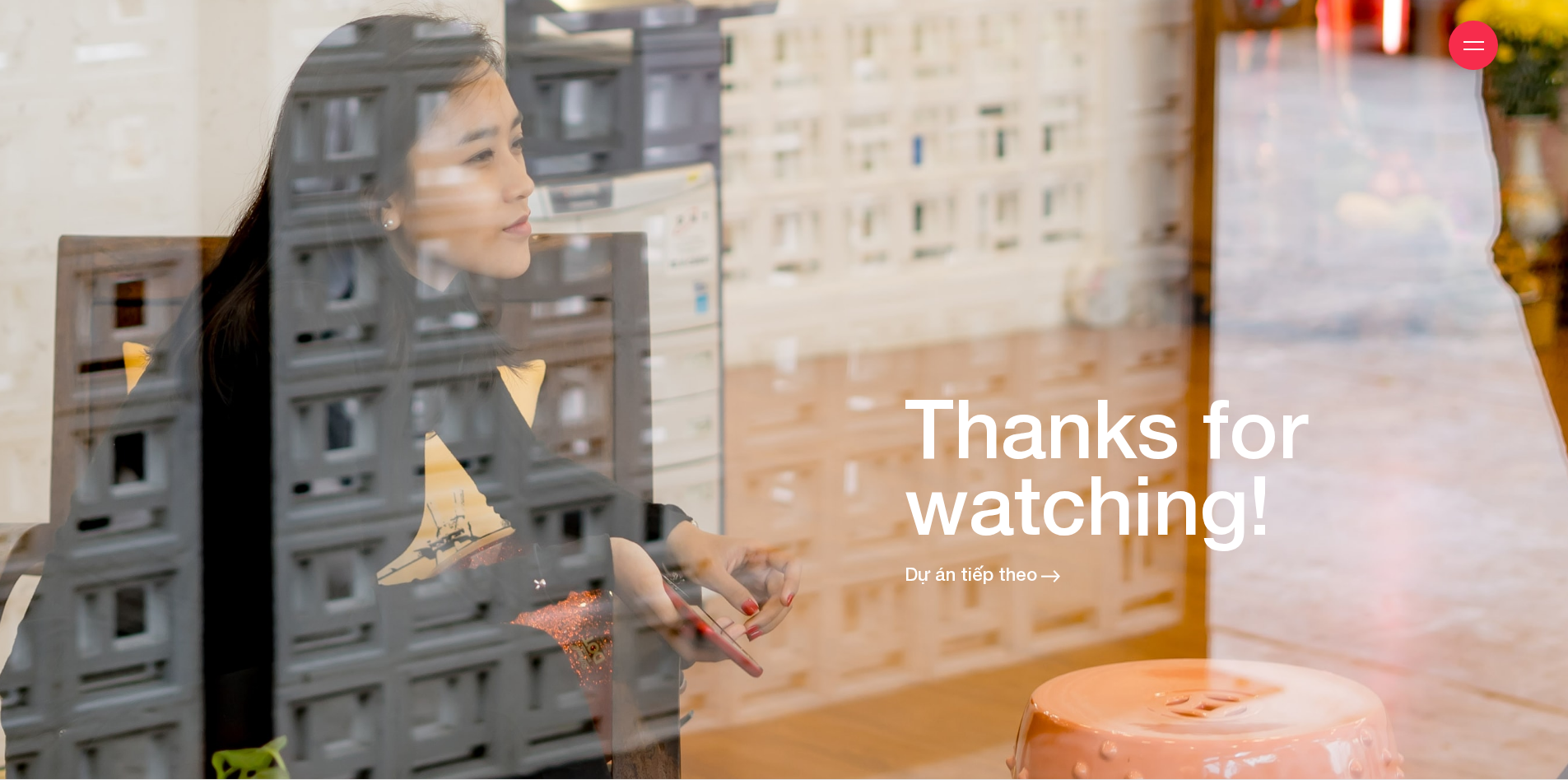
scroll to position [22213, 0]
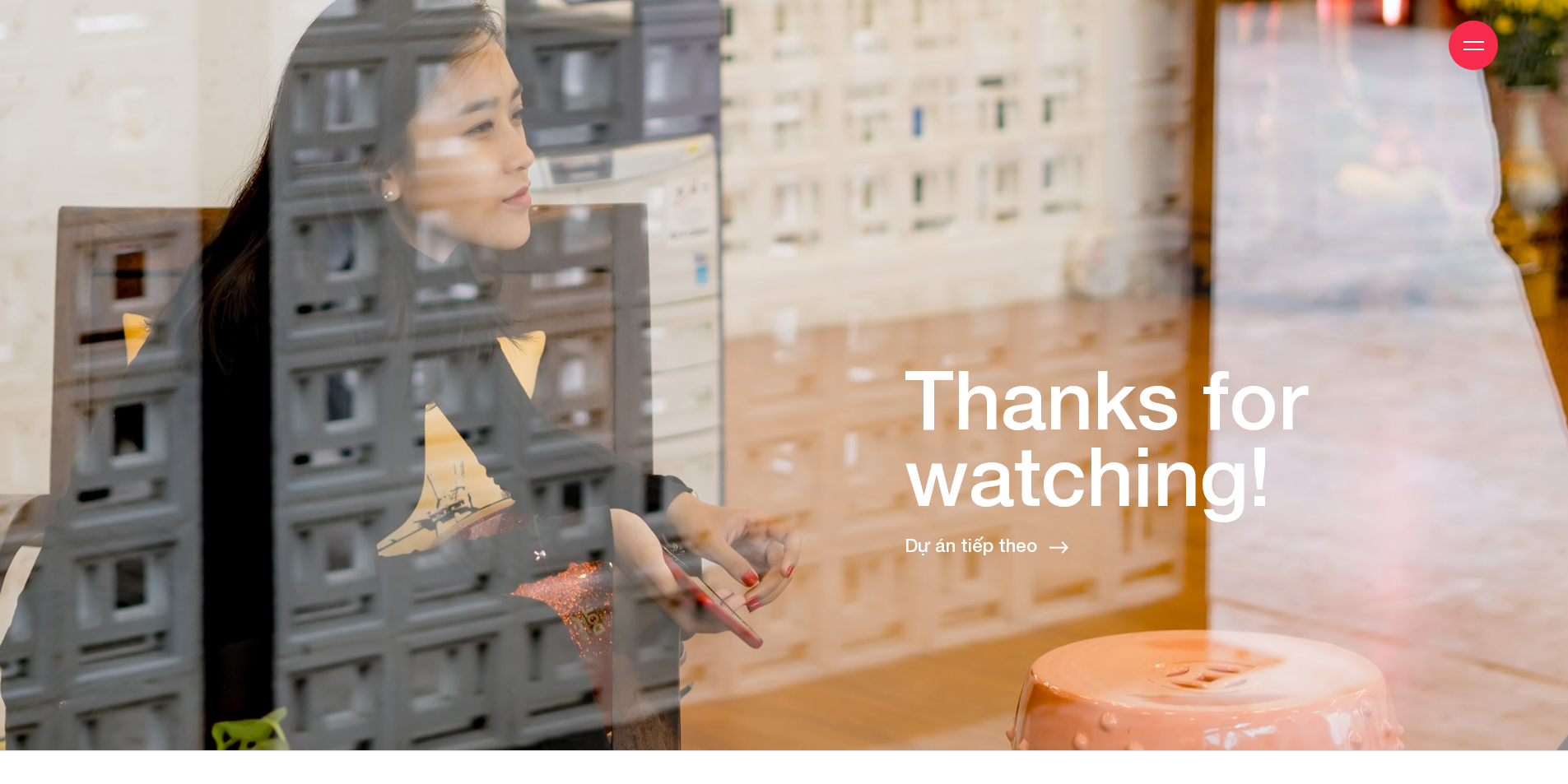
click at [976, 535] on link "Dự án tiếp theo" at bounding box center [982, 546] width 156 height 21
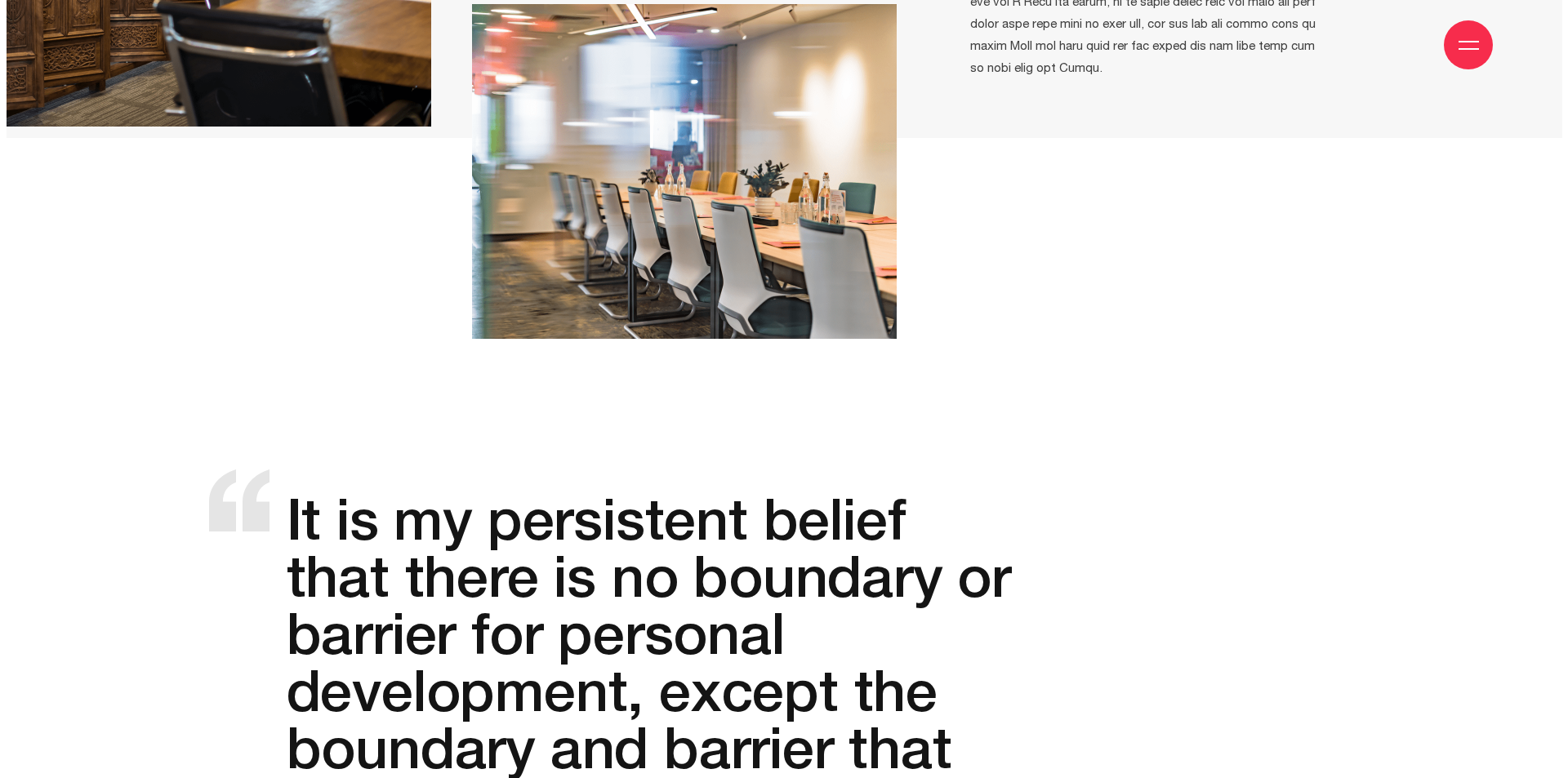
scroll to position [2531, 0]
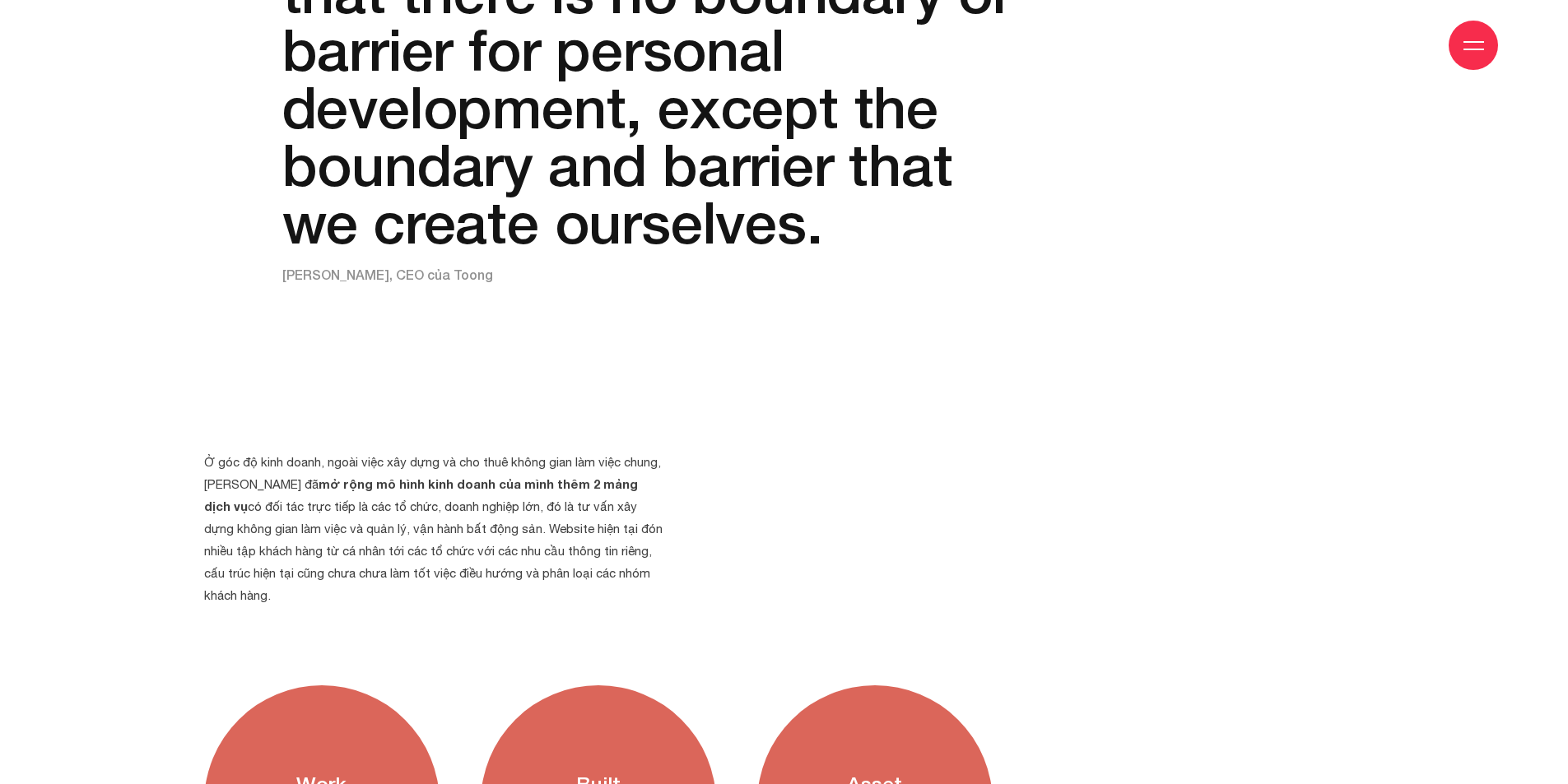
click at [1490, 44] on div at bounding box center [1473, 45] width 49 height 49
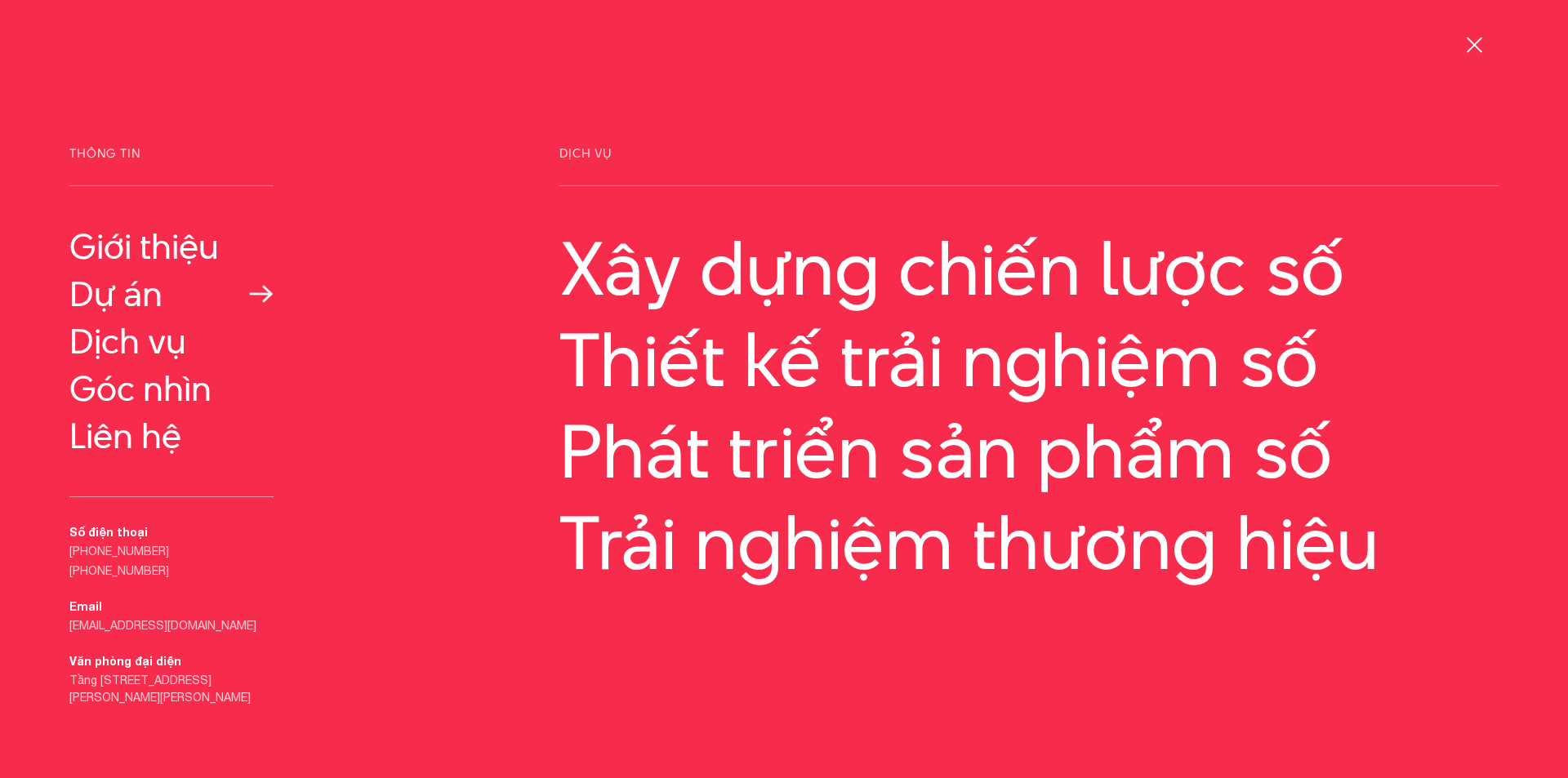
click at [144, 294] on link "Dự án" at bounding box center [171, 294] width 204 height 39
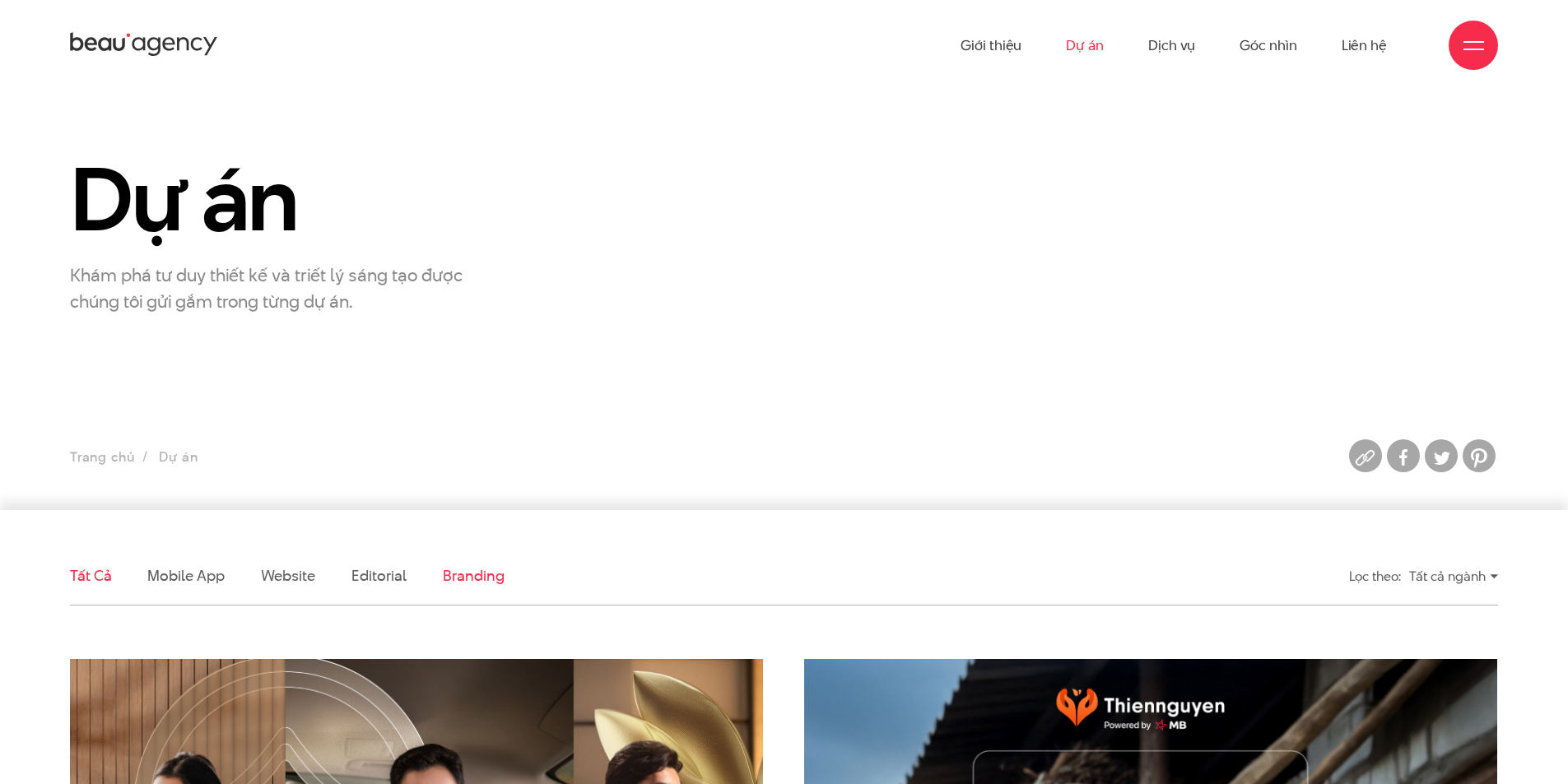
click at [449, 573] on link "Branding" at bounding box center [473, 575] width 61 height 21
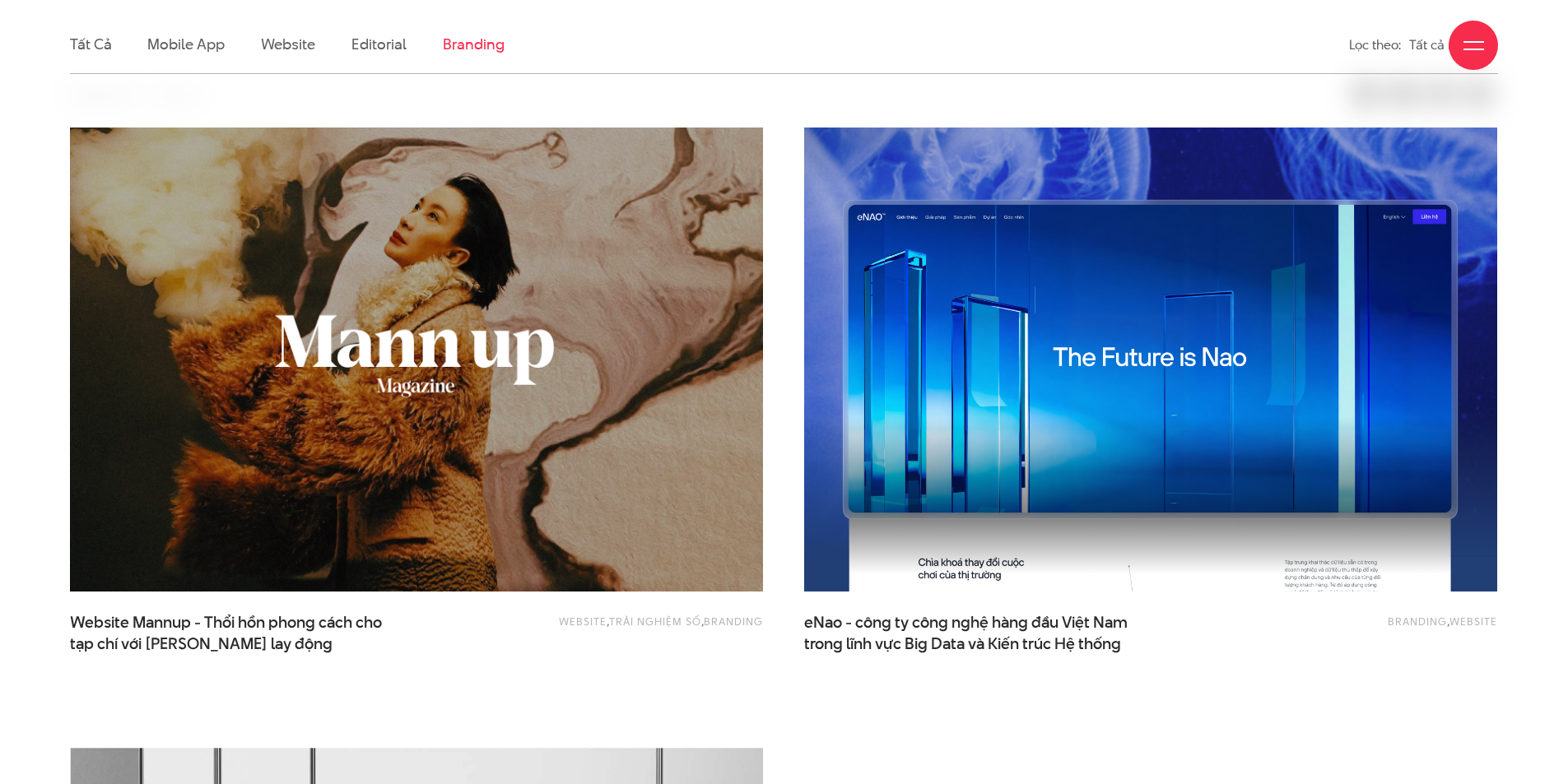
scroll to position [547, 0]
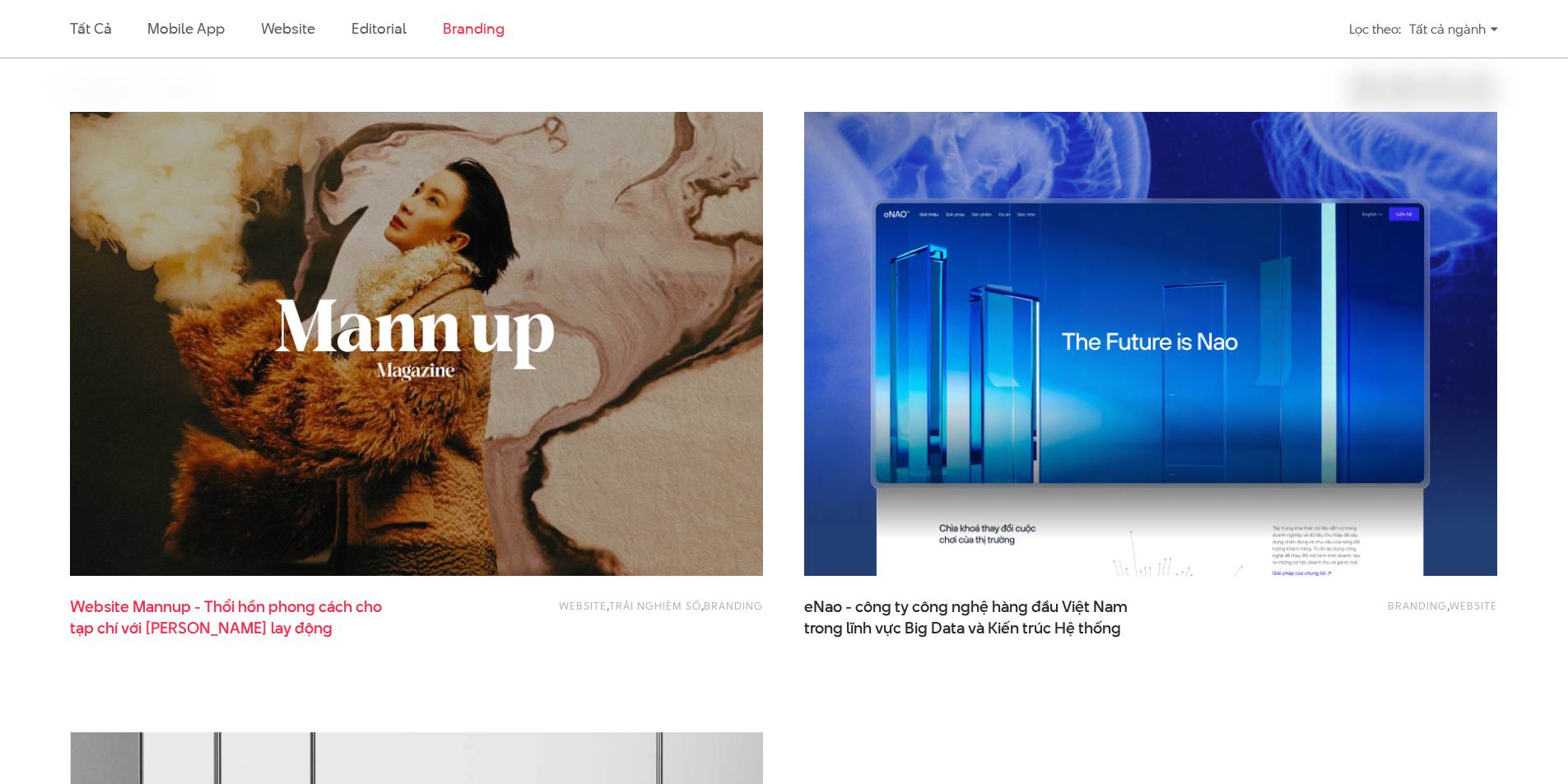
click at [225, 613] on span "Website Mannup - Thổi hồn phong cách cho tạp chí với văn phong lay động" at bounding box center [234, 617] width 329 height 41
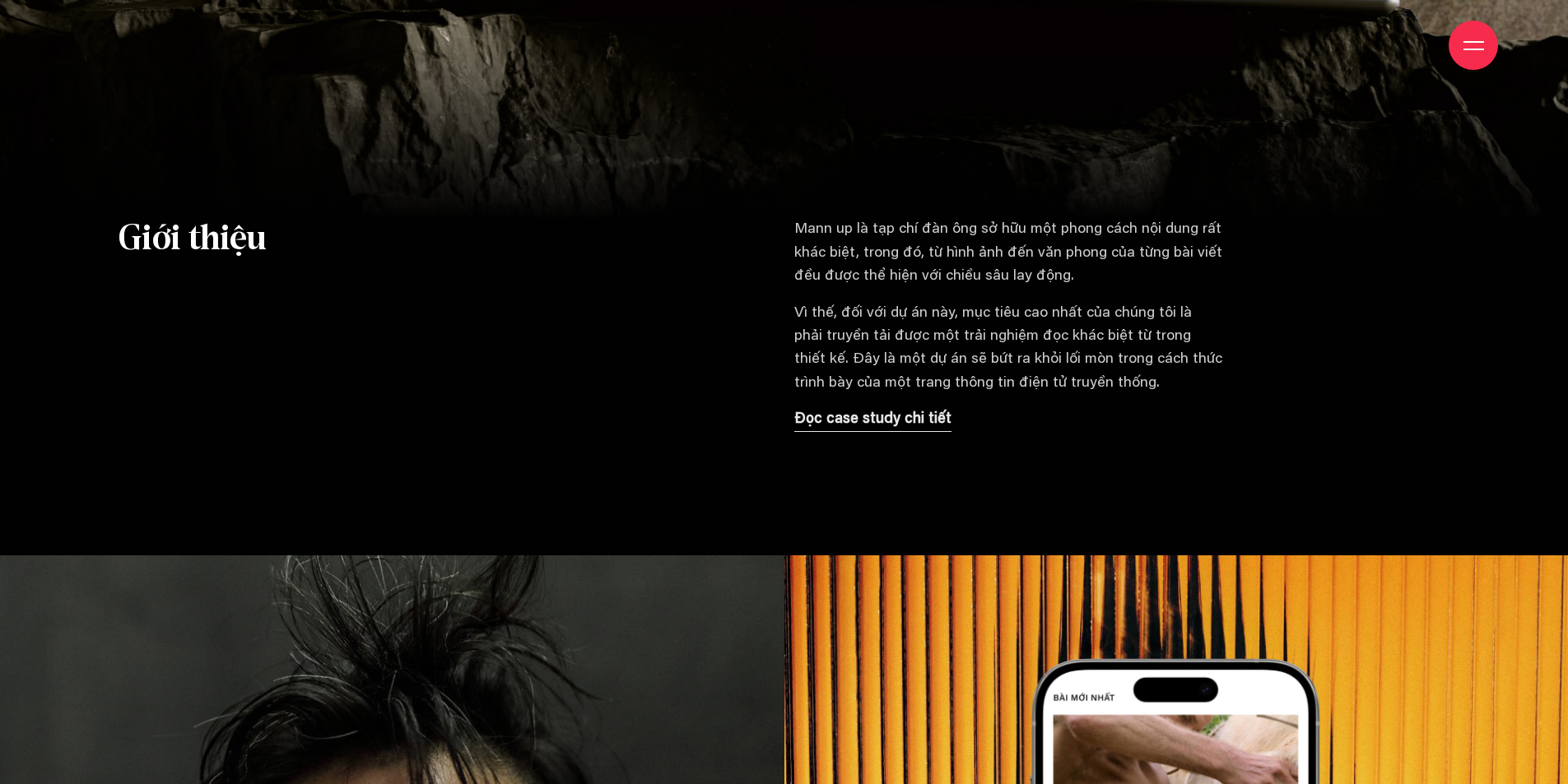
scroll to position [1481, 0]
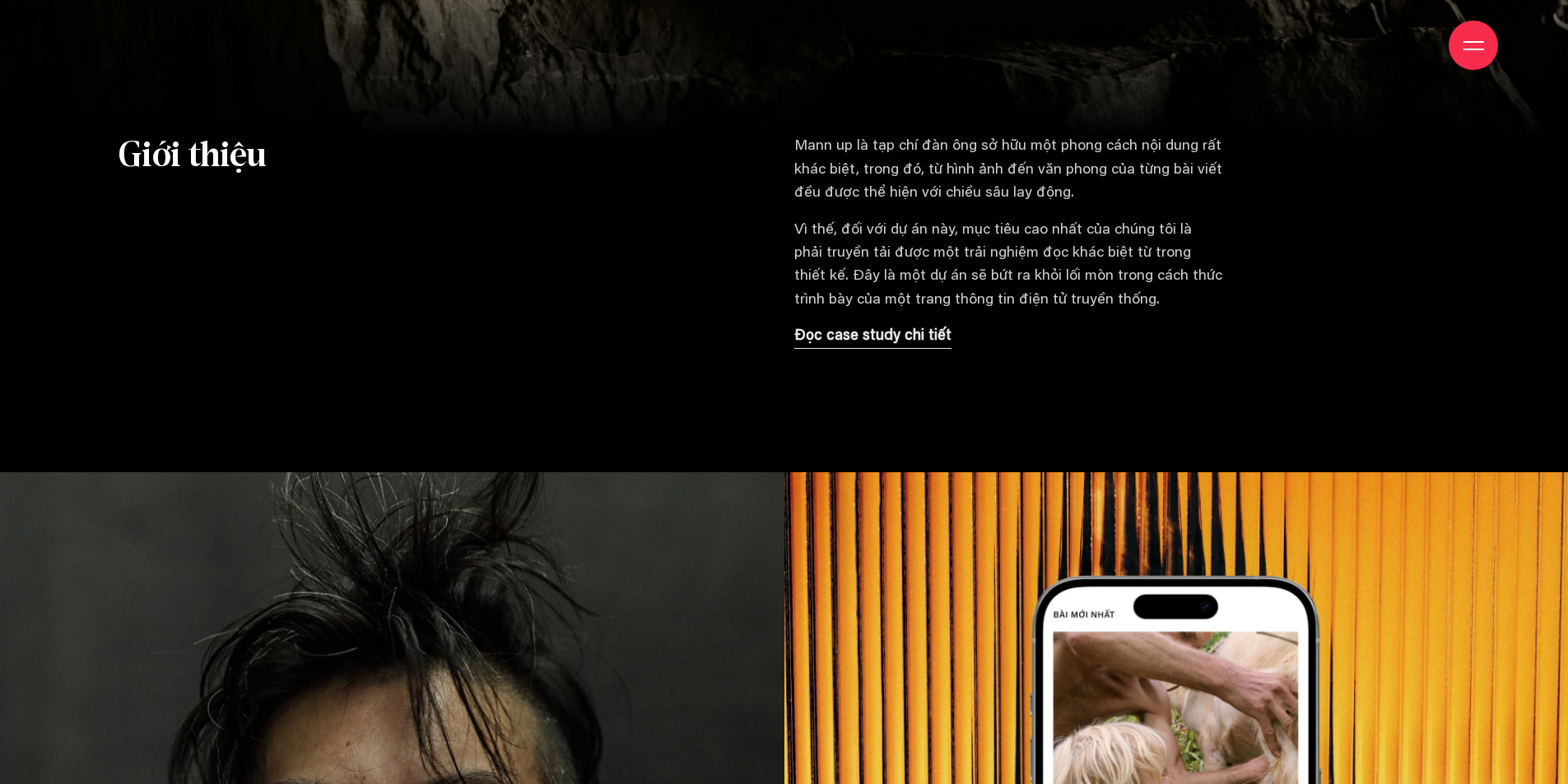
click at [887, 331] on p "Đọc case study chi tiết" at bounding box center [873, 336] width 158 height 23
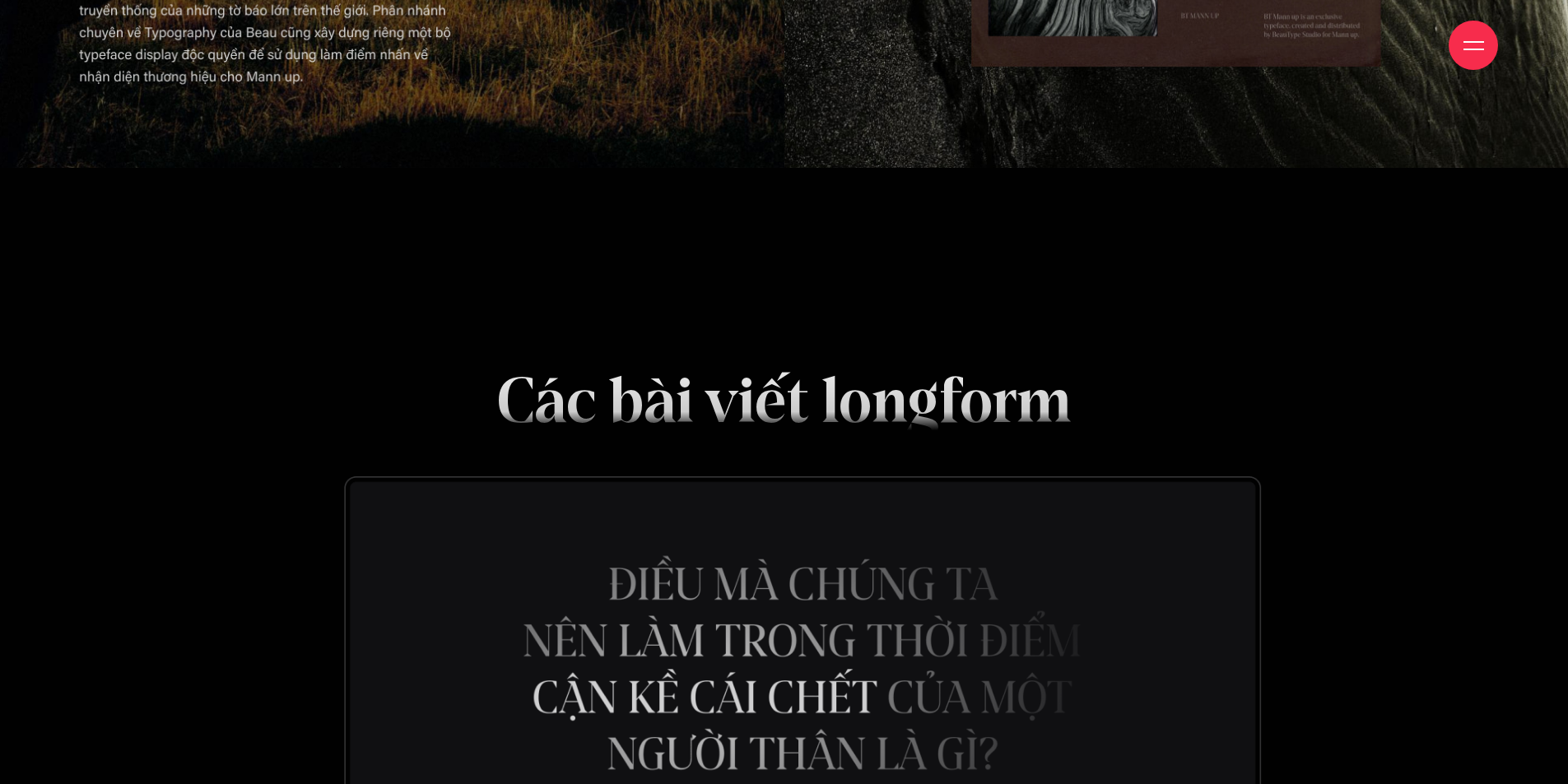
scroll to position [13492, 0]
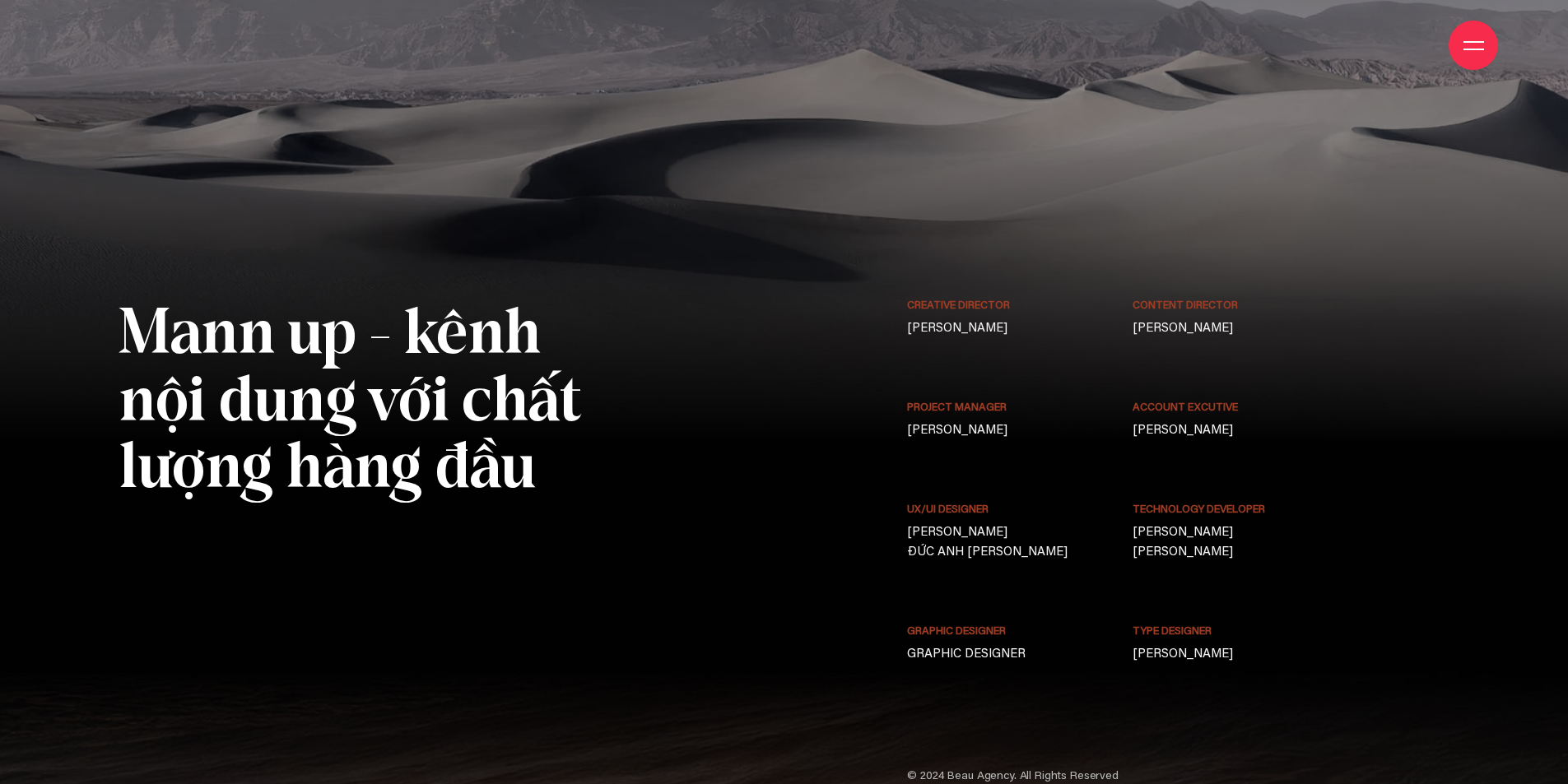
scroll to position [15220, 0]
click at [968, 297] on div "Creative Director [PERSON_NAME]" at bounding box center [1009, 348] width 225 height 102
drag, startPoint x: 1151, startPoint y: 156, endPoint x: 1155, endPoint y: 198, distance: 42.2
click at [1151, 318] on p "LƯU KIÊN ĐỊNH" at bounding box center [1234, 328] width 204 height 20
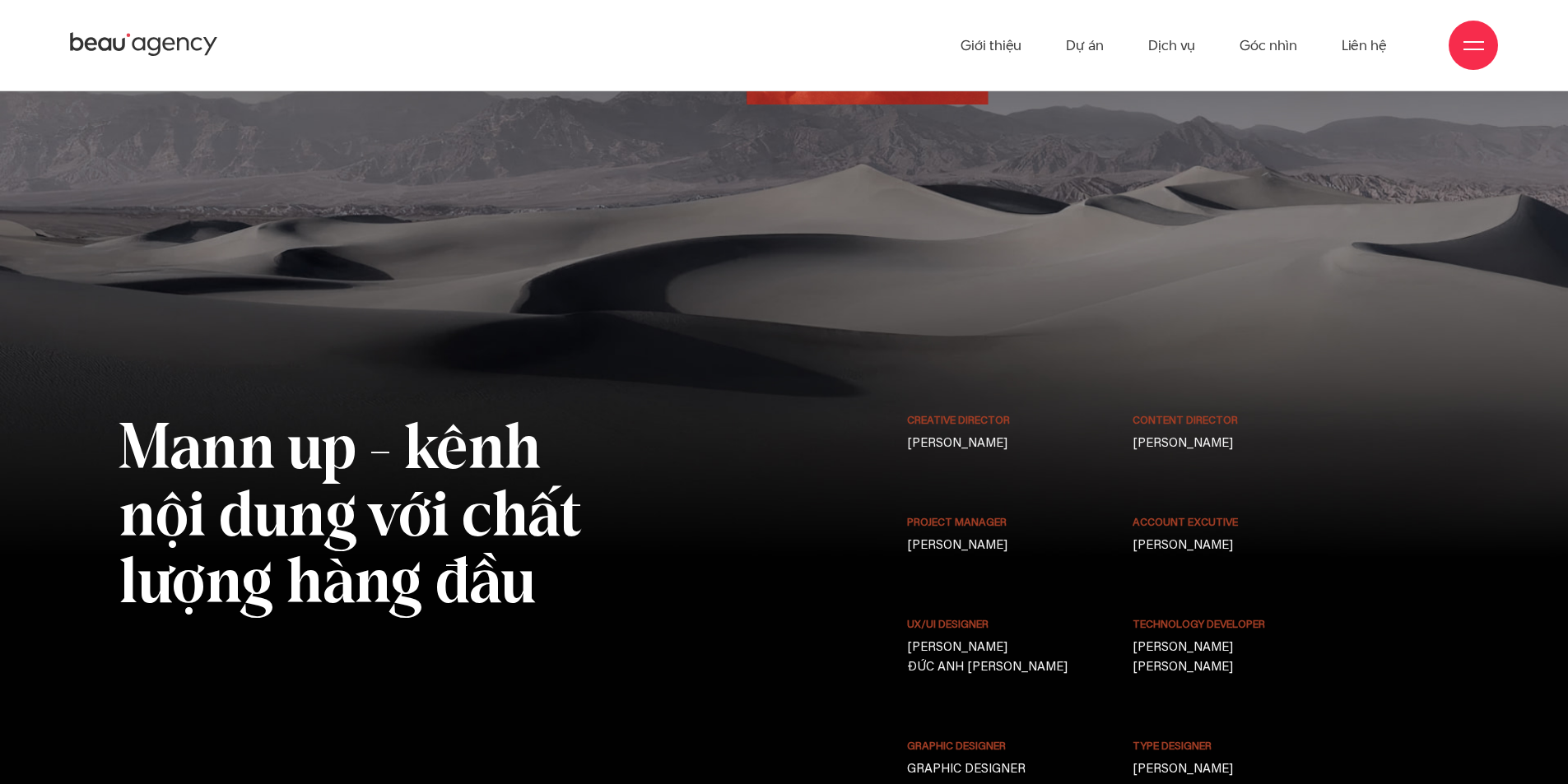
scroll to position [15103, 0]
click at [1079, 47] on link "Dự án" at bounding box center [1085, 45] width 38 height 91
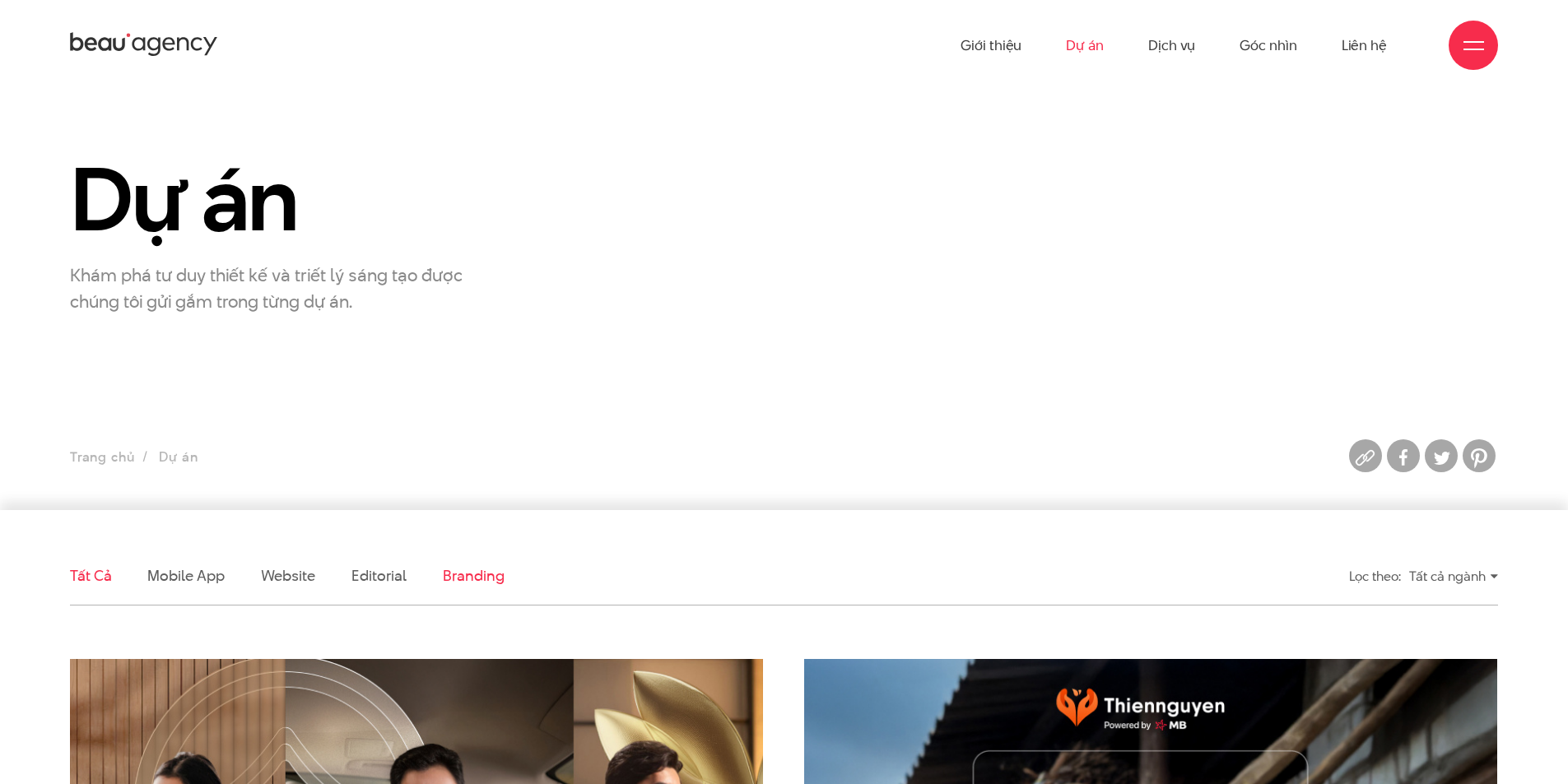
click at [461, 576] on link "Branding" at bounding box center [473, 575] width 61 height 21
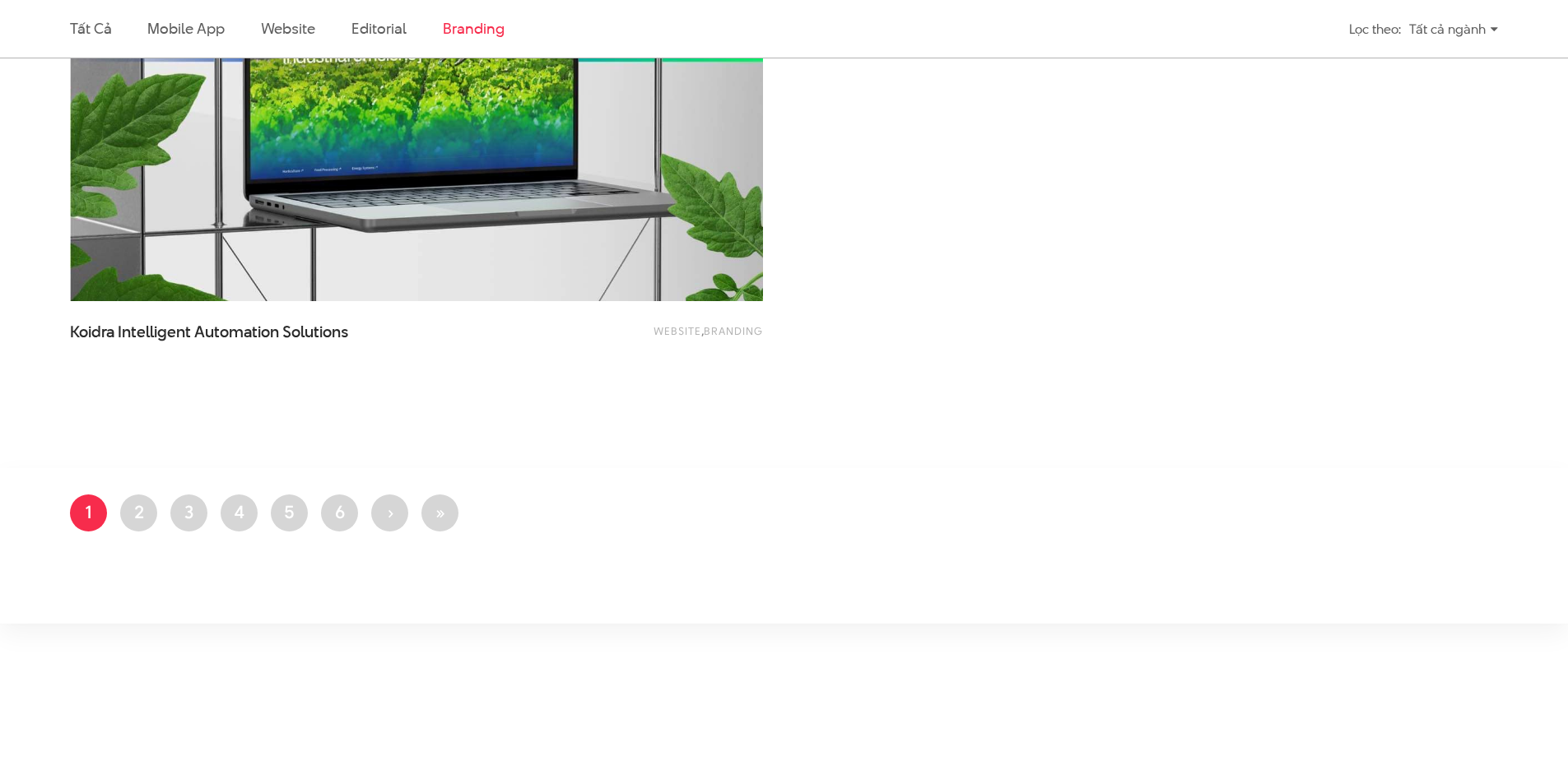
scroll to position [1452, 0]
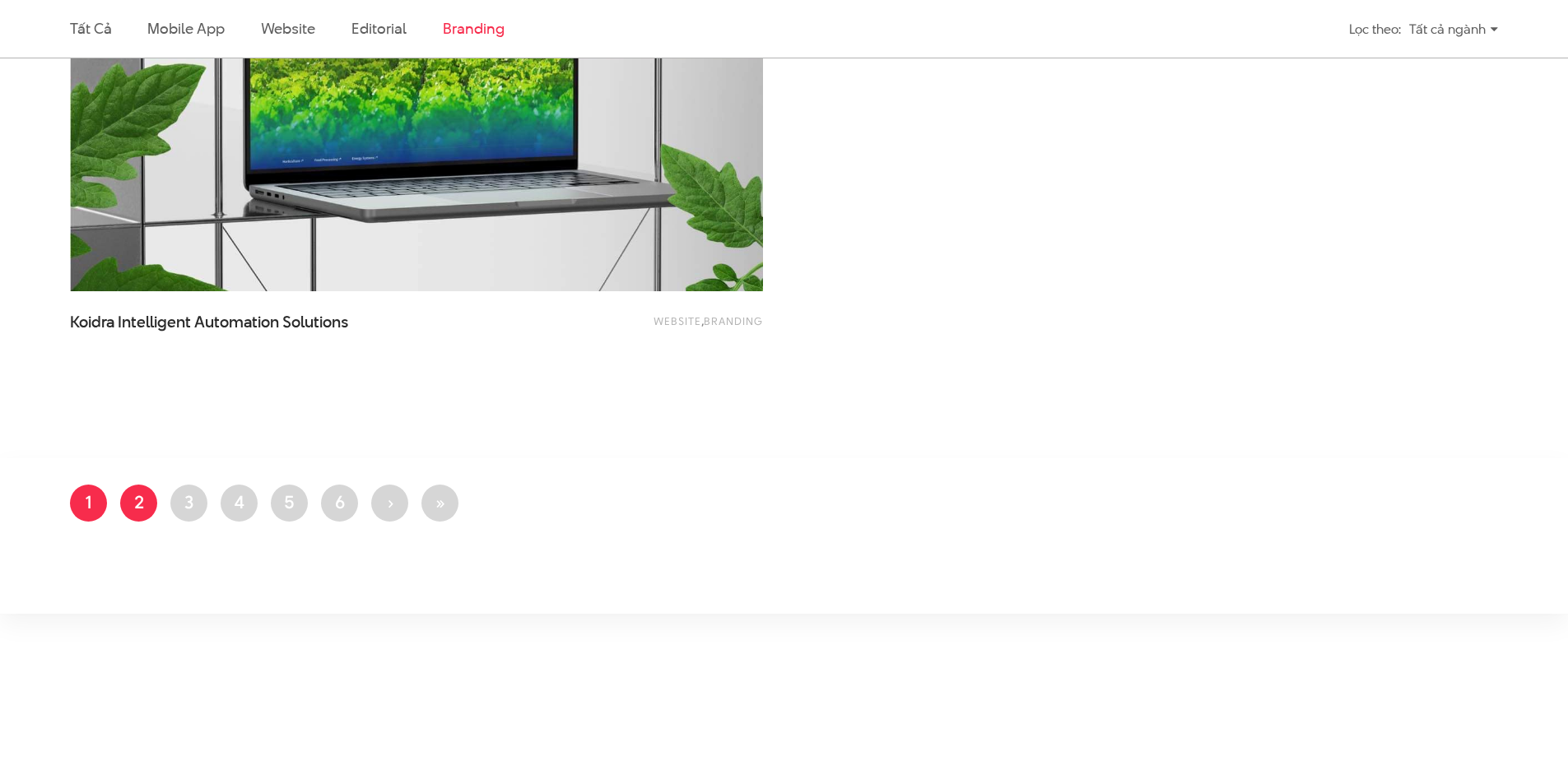
click at [135, 505] on link "Trang 2" at bounding box center [139, 503] width 37 height 37
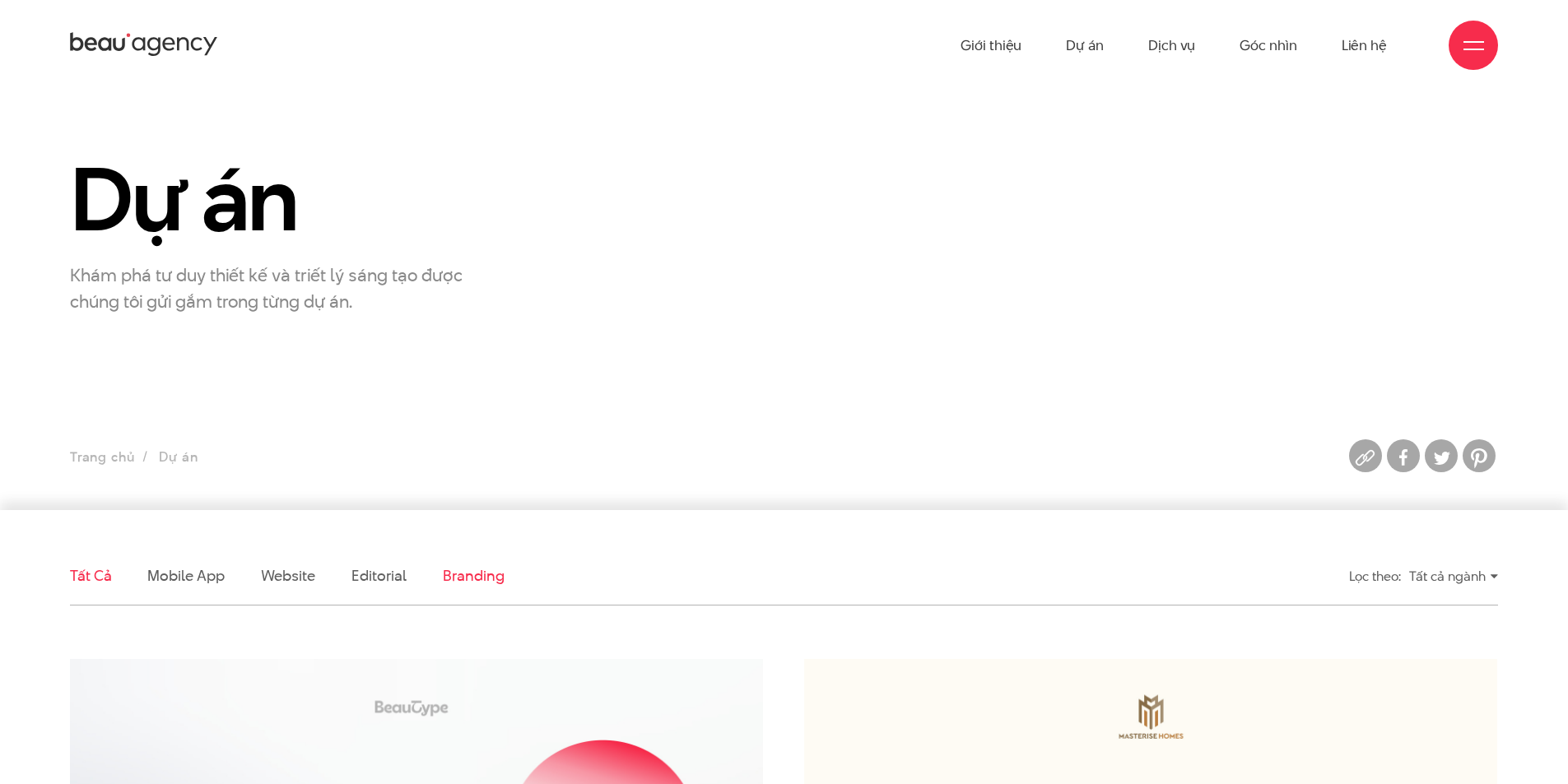
click at [482, 571] on link "Branding" at bounding box center [473, 575] width 61 height 21
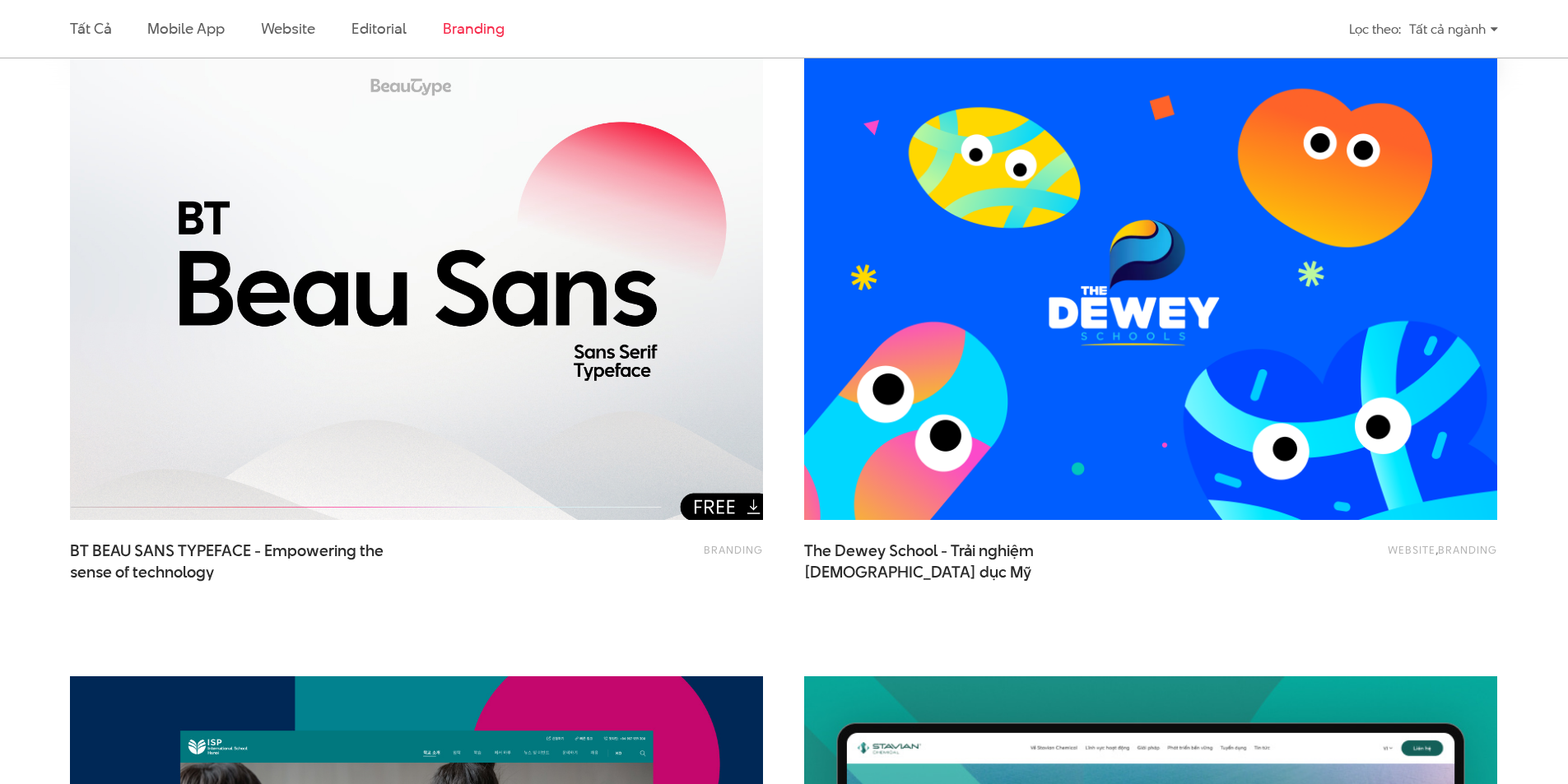
scroll to position [629, 0]
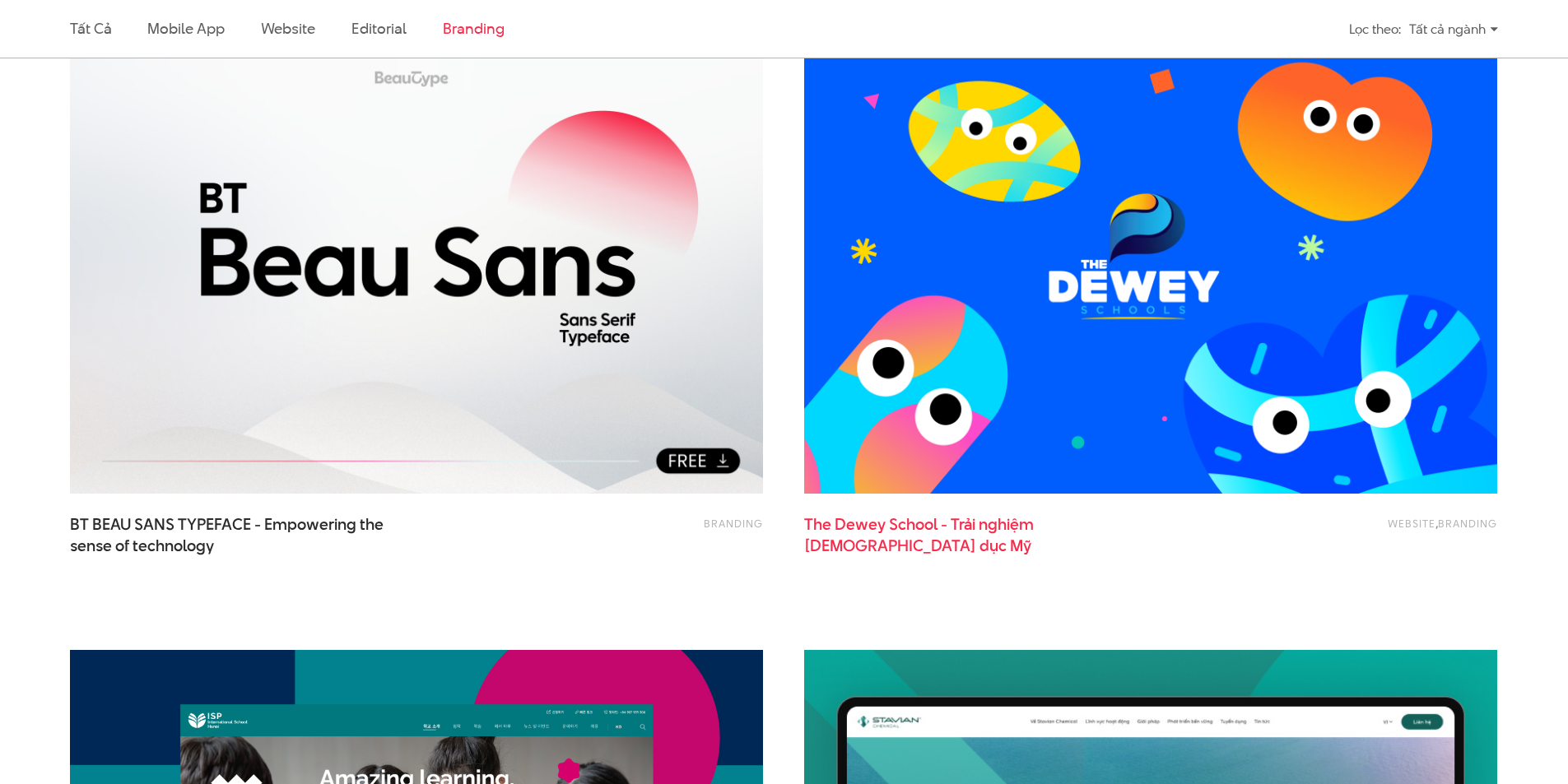
click at [1005, 528] on span "nghiệm" at bounding box center [1006, 524] width 55 height 22
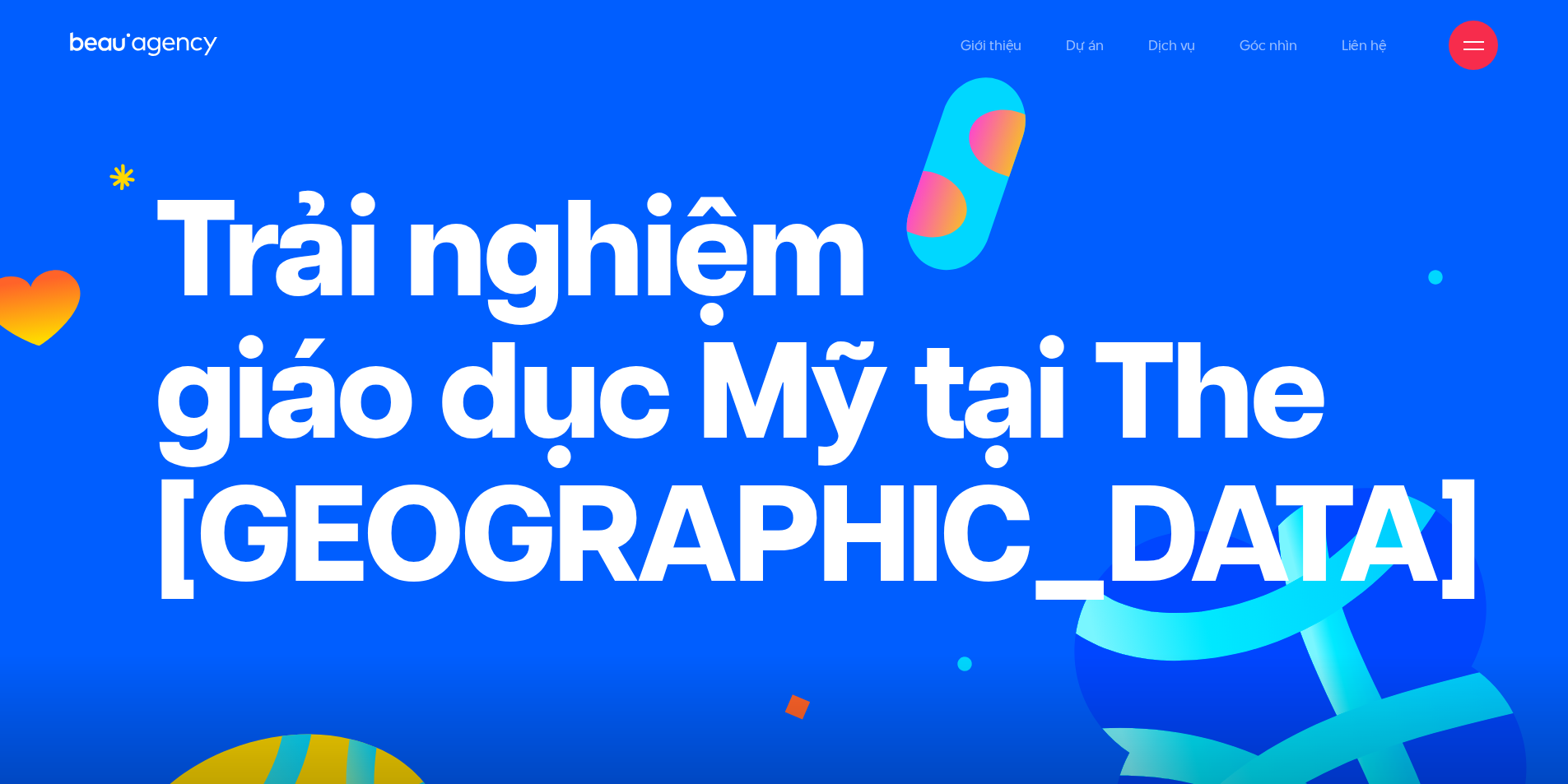
click at [104, 33] on icon at bounding box center [144, 45] width 148 height 29
